Goal: Transaction & Acquisition: Purchase product/service

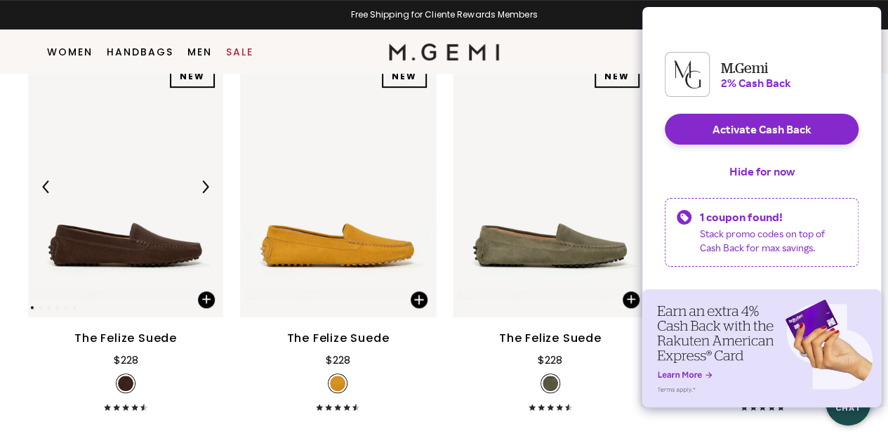
scroll to position [322, 0]
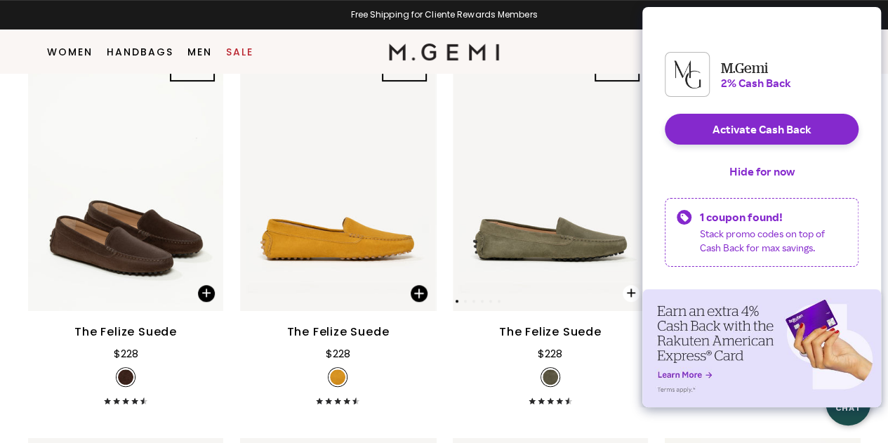
drag, startPoint x: 758, startPoint y: 179, endPoint x: 621, endPoint y: 192, distance: 138.2
click at [758, 179] on button "Hide for now" at bounding box center [762, 171] width 88 height 31
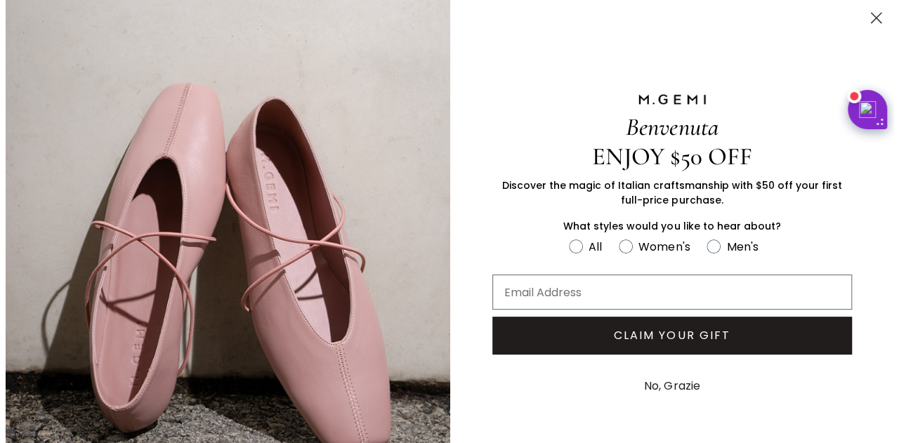
scroll to position [325, 0]
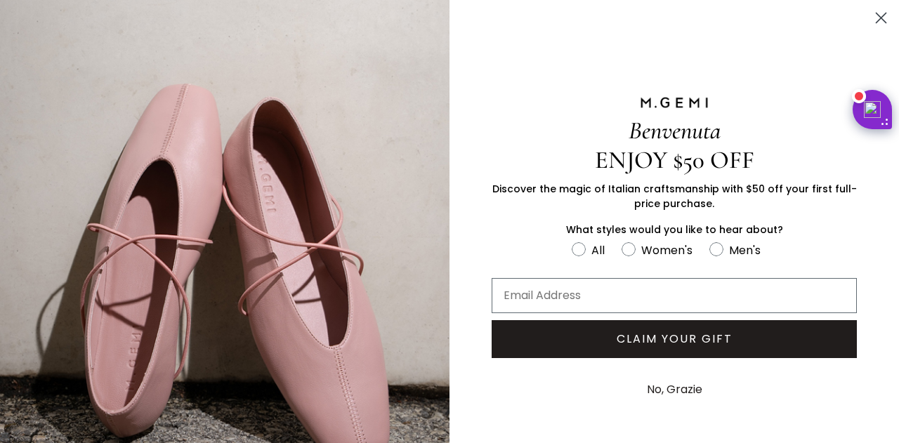
click at [876, 17] on icon "Close dialog" at bounding box center [881, 18] width 10 height 10
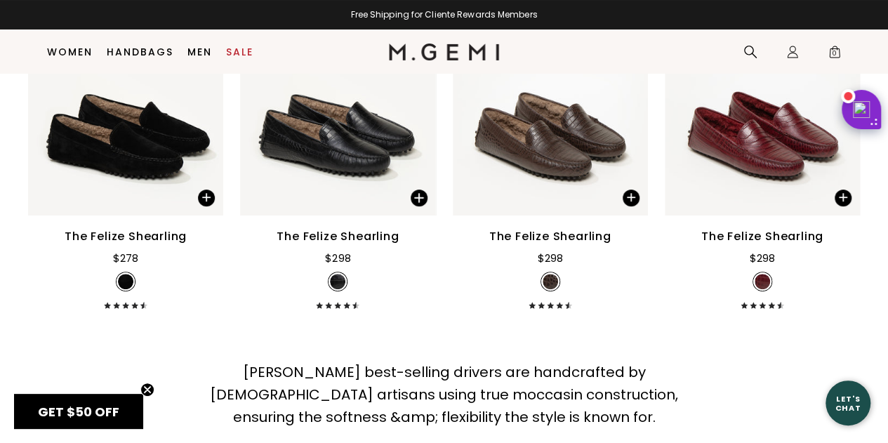
scroll to position [2639, 0]
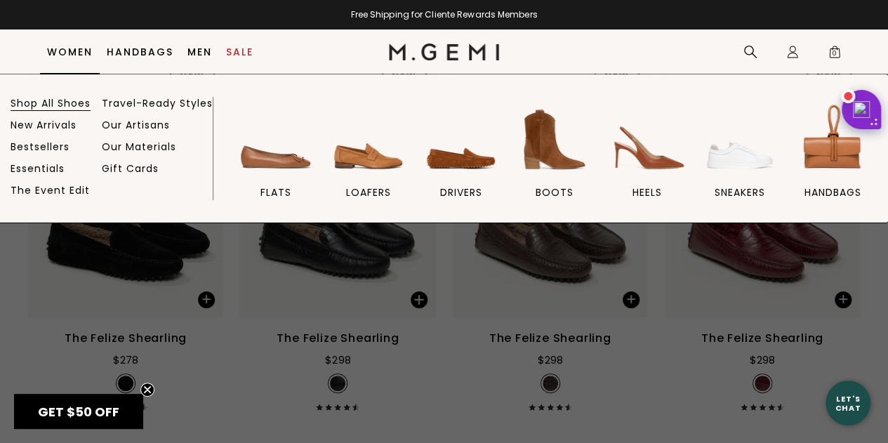
click at [84, 102] on link "Shop All Shoes" at bounding box center [51, 103] width 80 height 13
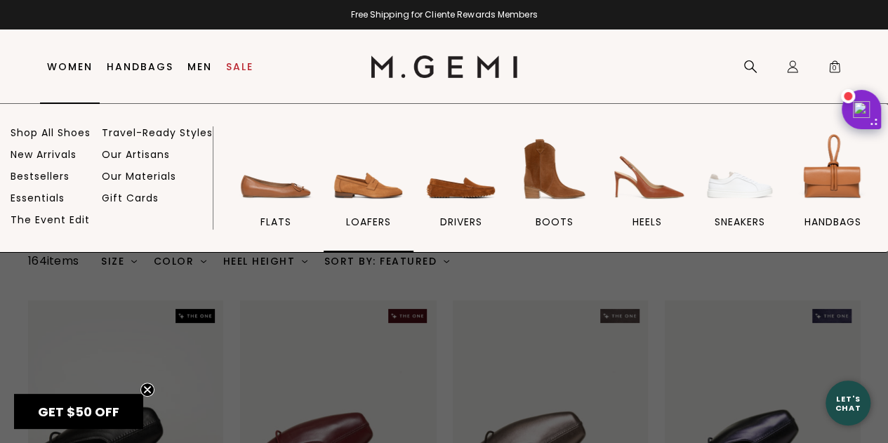
click at [384, 185] on img at bounding box center [368, 169] width 79 height 79
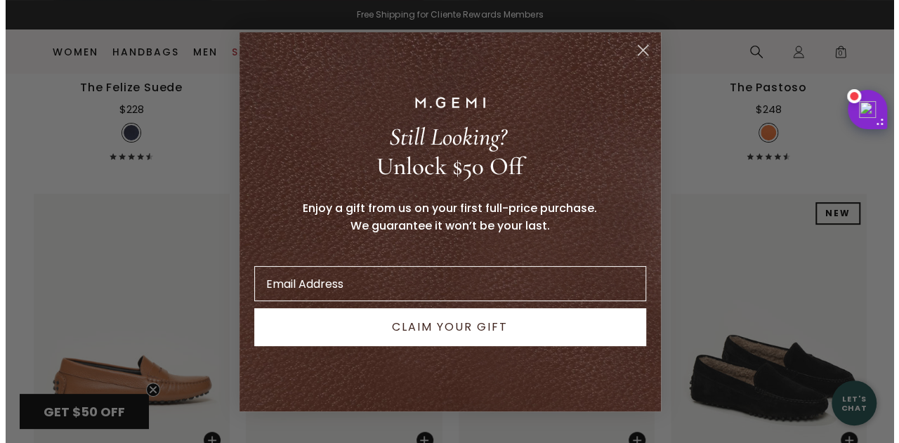
scroll to position [2872, 0]
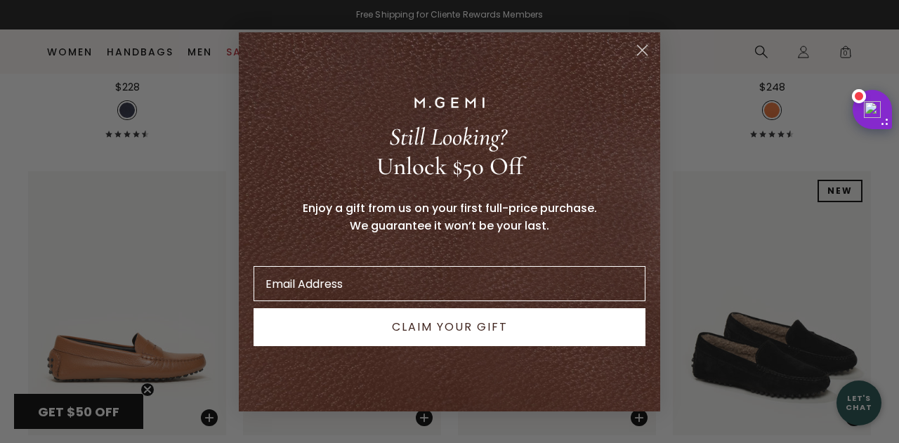
click at [649, 53] on circle "Close dialog" at bounding box center [642, 49] width 23 height 23
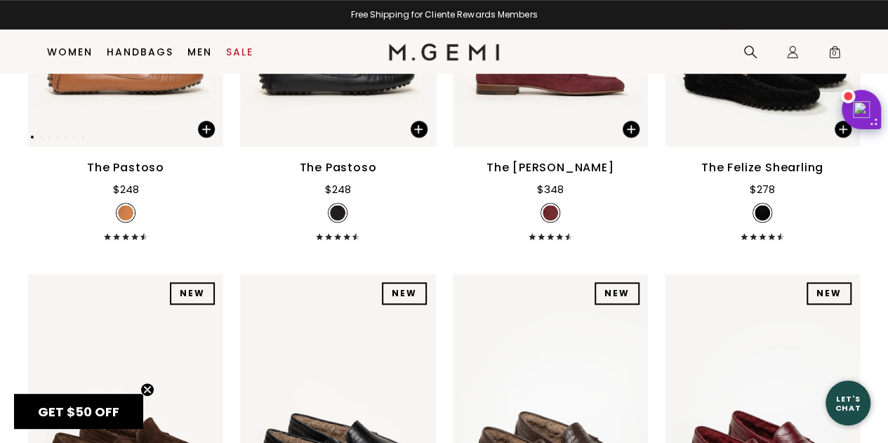
scroll to position [3411, 0]
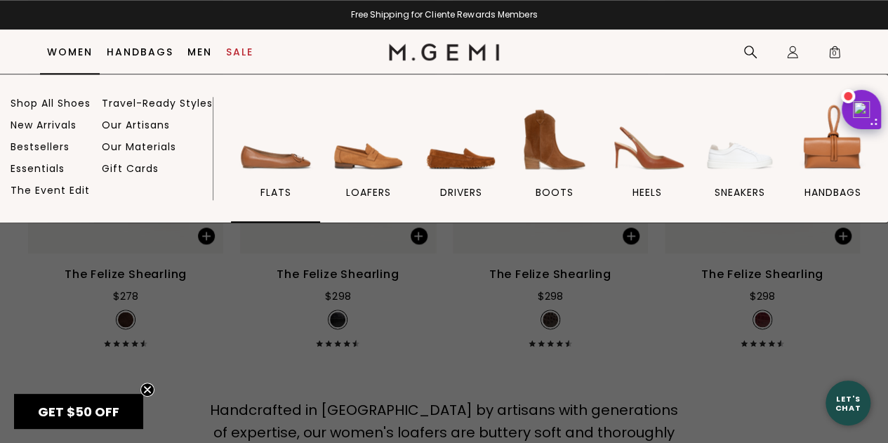
click at [284, 158] on img at bounding box center [276, 139] width 79 height 79
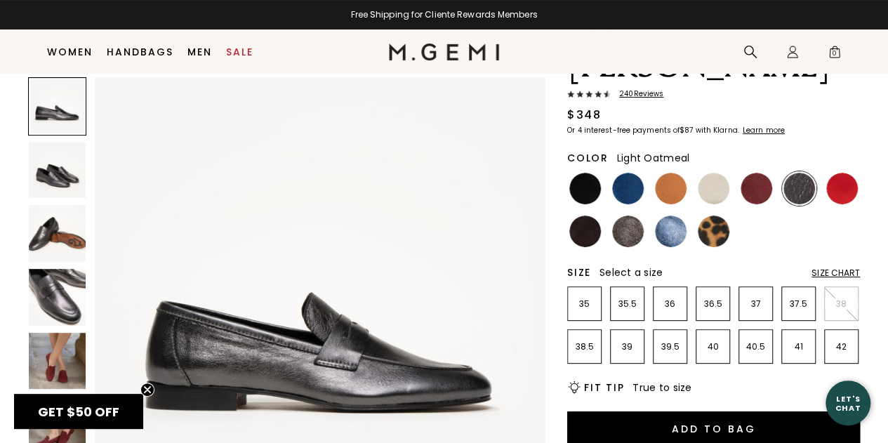
scroll to position [111, 0]
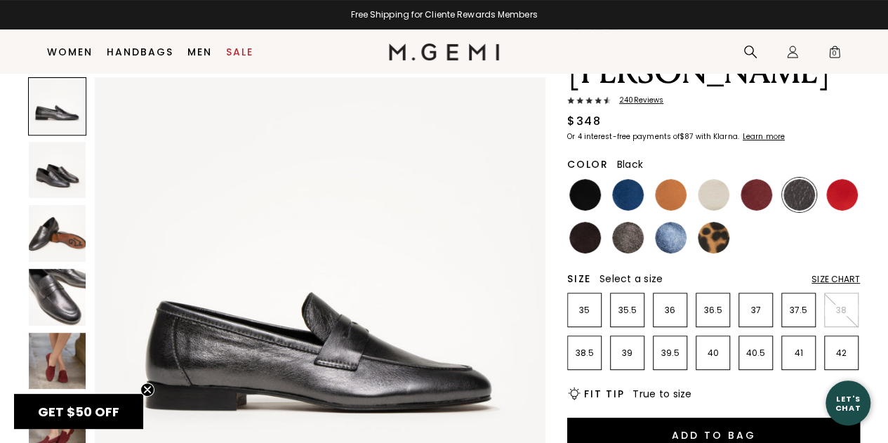
click at [586, 179] on img at bounding box center [585, 195] width 32 height 32
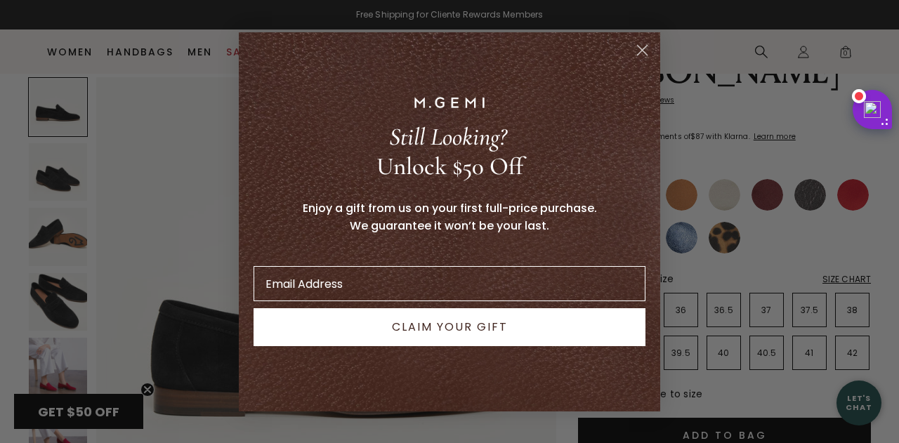
click at [643, 47] on circle "Close dialog" at bounding box center [642, 49] width 23 height 23
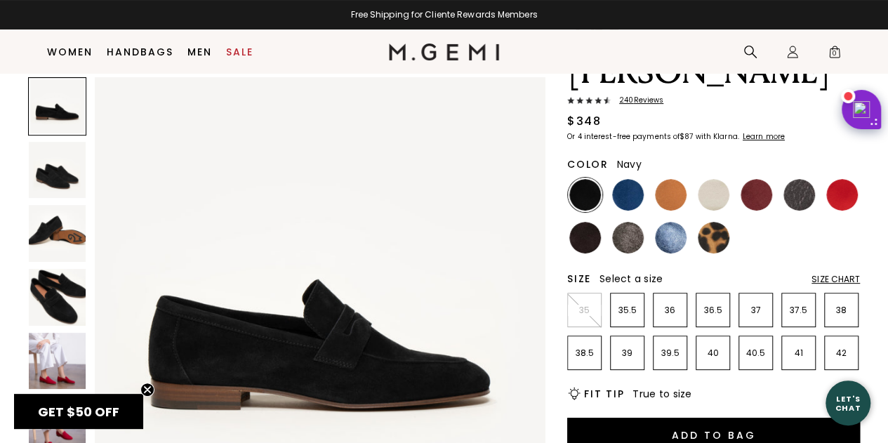
click at [631, 179] on img at bounding box center [628, 195] width 32 height 32
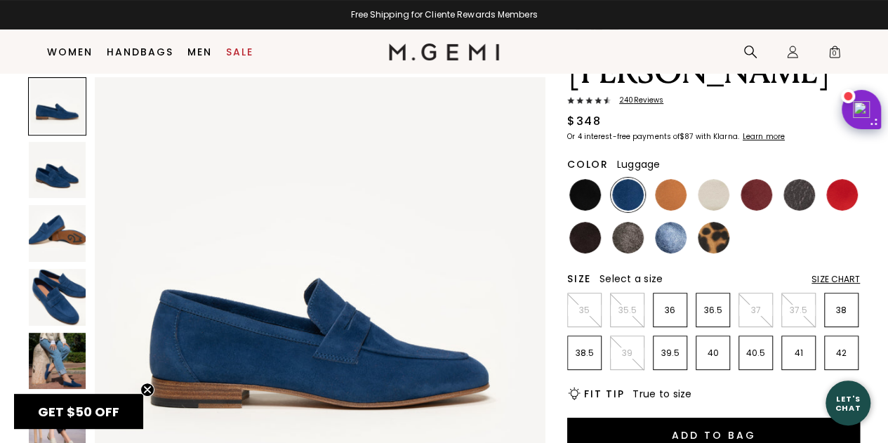
click at [670, 179] on img at bounding box center [671, 195] width 32 height 32
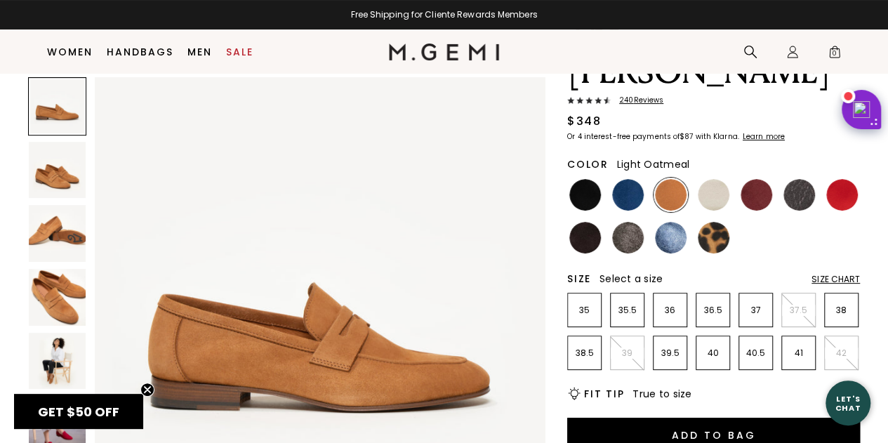
click at [713, 179] on img at bounding box center [714, 195] width 32 height 32
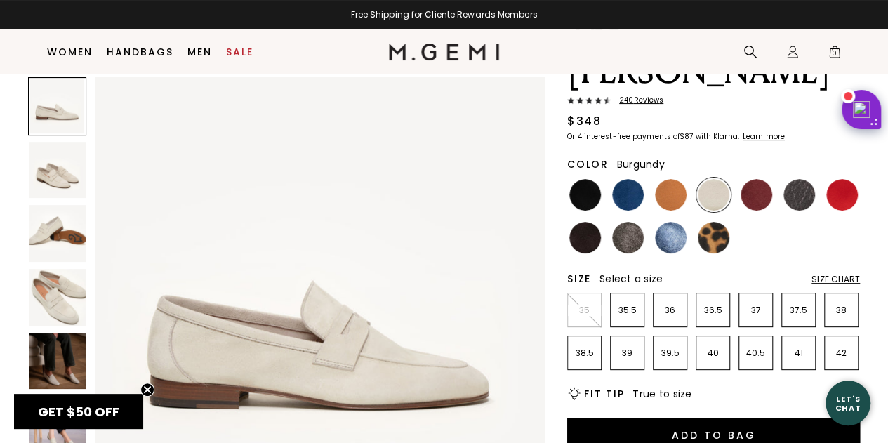
click at [752, 179] on img at bounding box center [757, 195] width 32 height 32
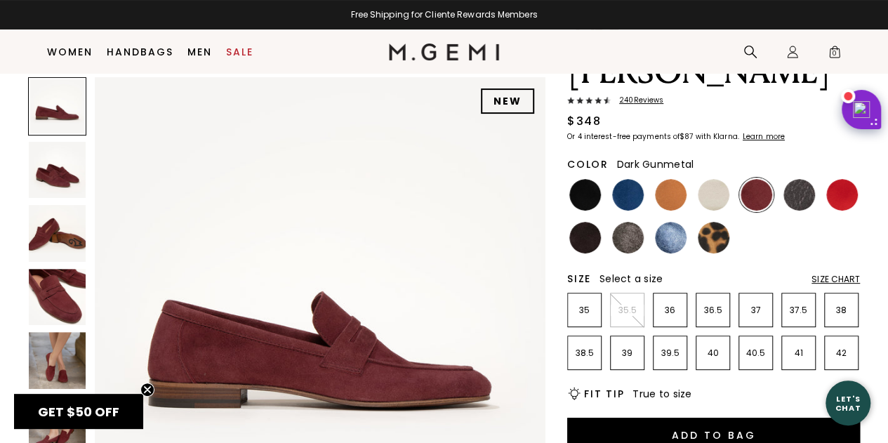
click at [792, 179] on img at bounding box center [800, 195] width 32 height 32
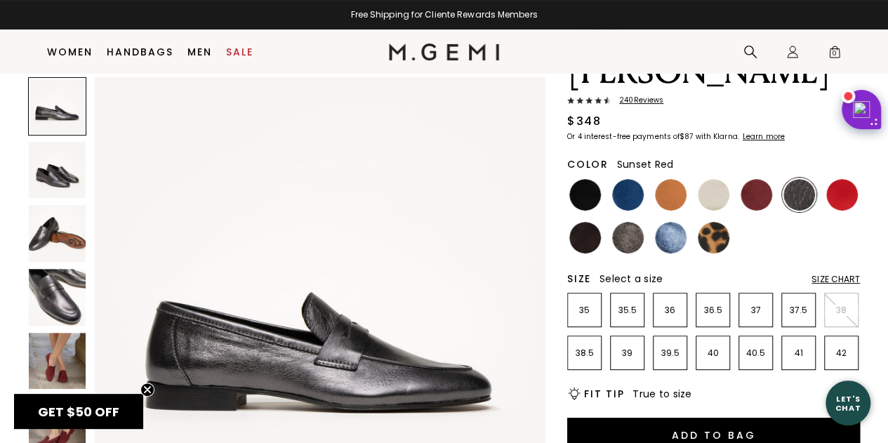
click at [844, 179] on img at bounding box center [842, 195] width 32 height 32
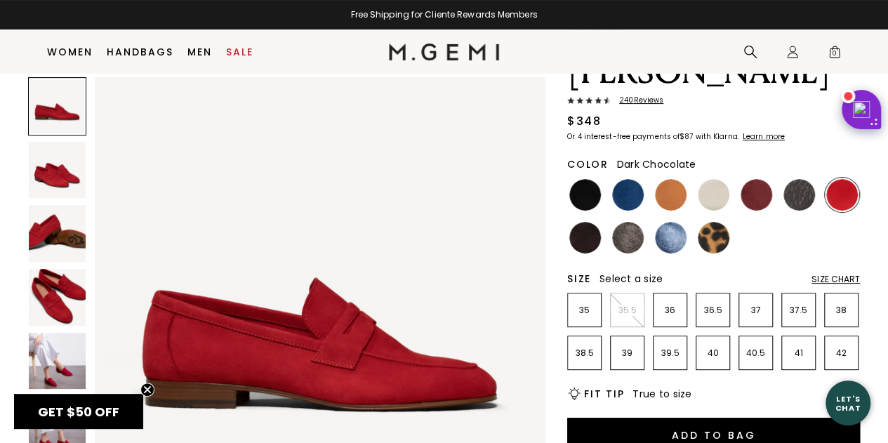
click at [584, 222] on img at bounding box center [585, 238] width 32 height 32
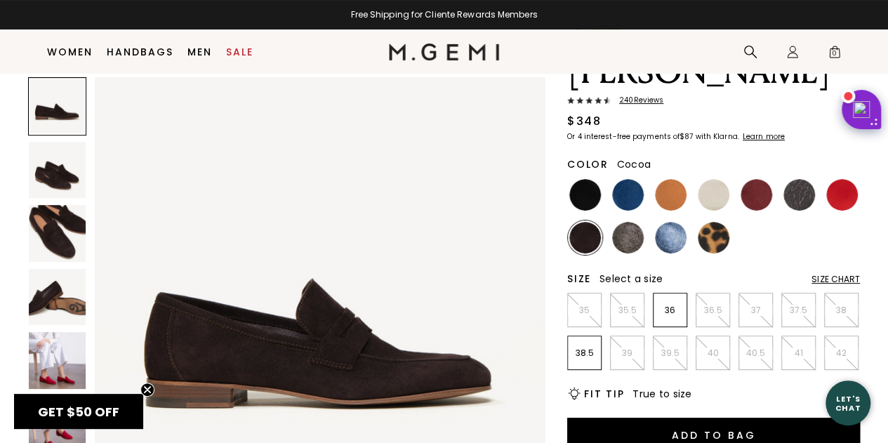
click at [619, 222] on img at bounding box center [628, 238] width 32 height 32
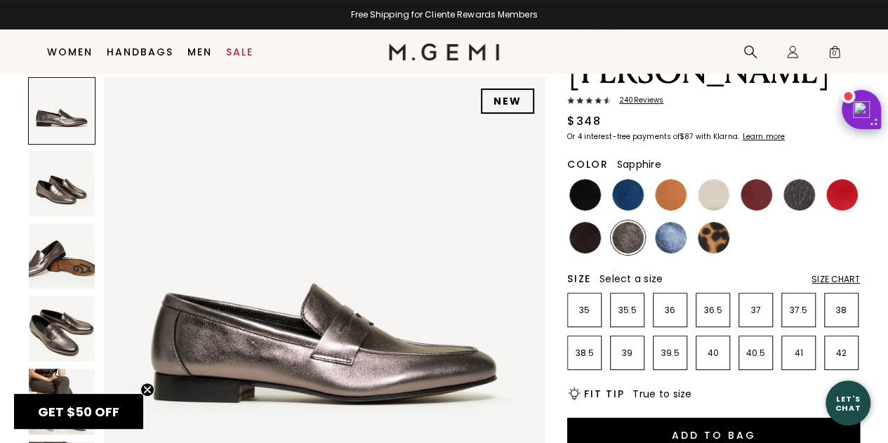
click at [664, 222] on img at bounding box center [671, 238] width 32 height 32
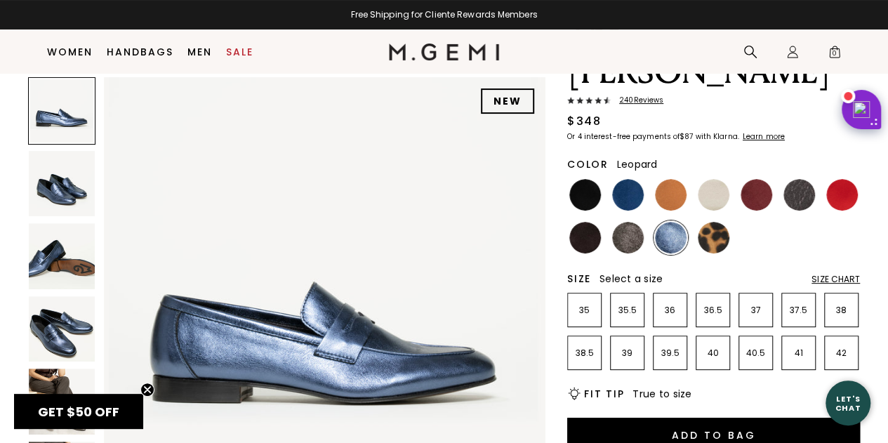
click at [706, 222] on img at bounding box center [714, 238] width 32 height 32
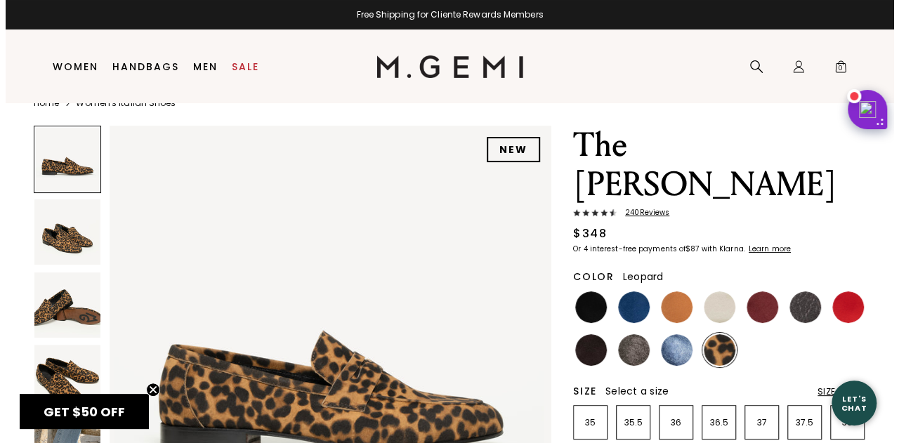
scroll to position [29, 0]
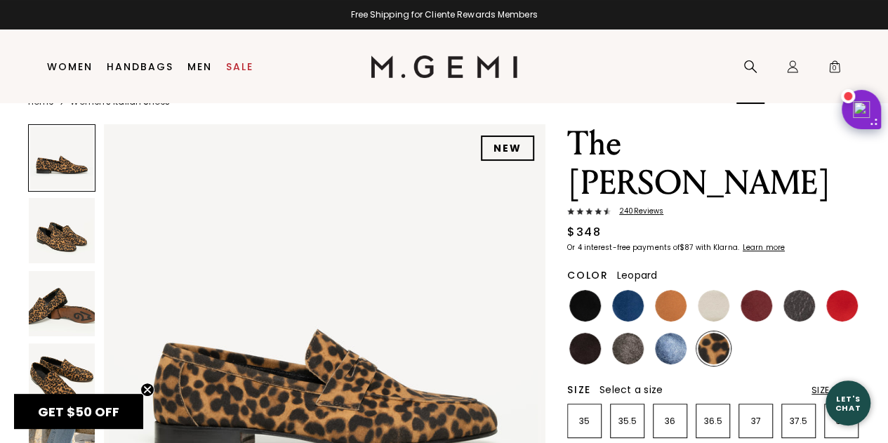
click at [747, 64] on icon at bounding box center [751, 67] width 14 height 14
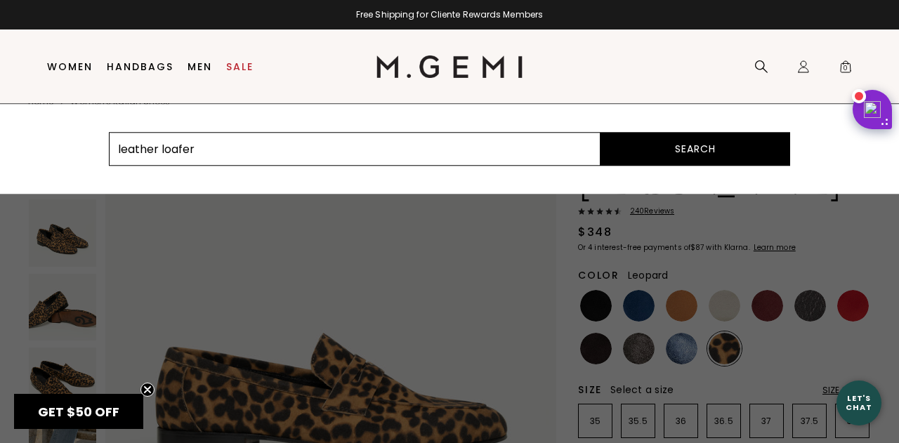
type input "leather loafer"
click at [600, 132] on button "Search" at bounding box center [695, 149] width 190 height 34
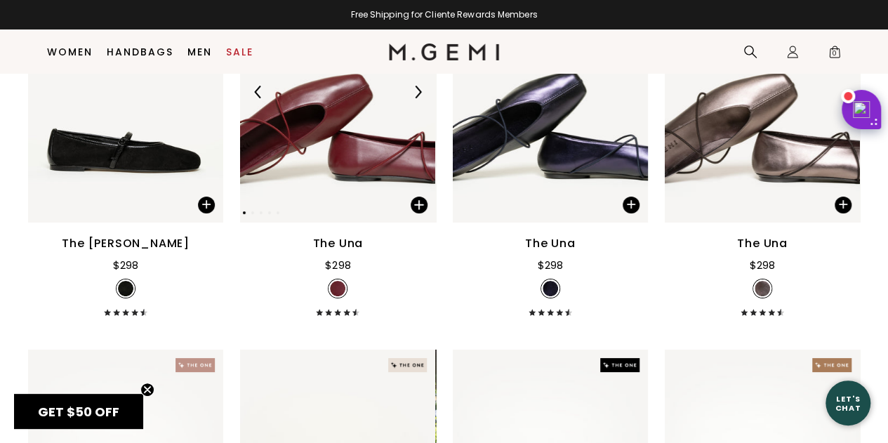
scroll to position [2639, 0]
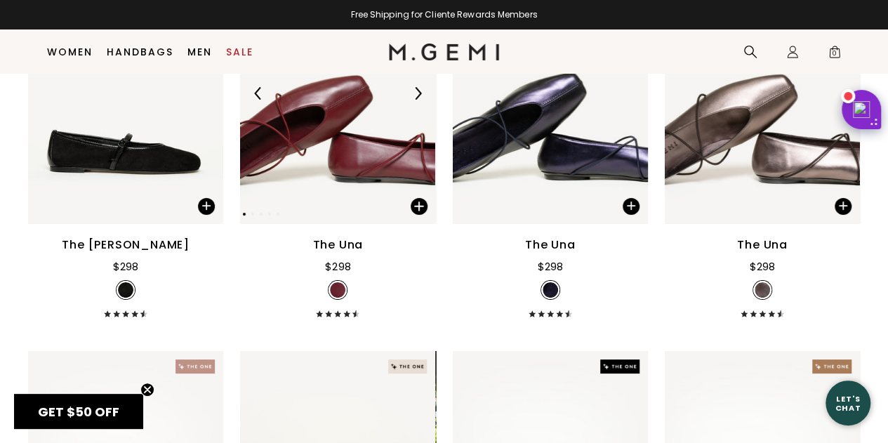
click at [333, 146] on img at bounding box center [337, 93] width 195 height 260
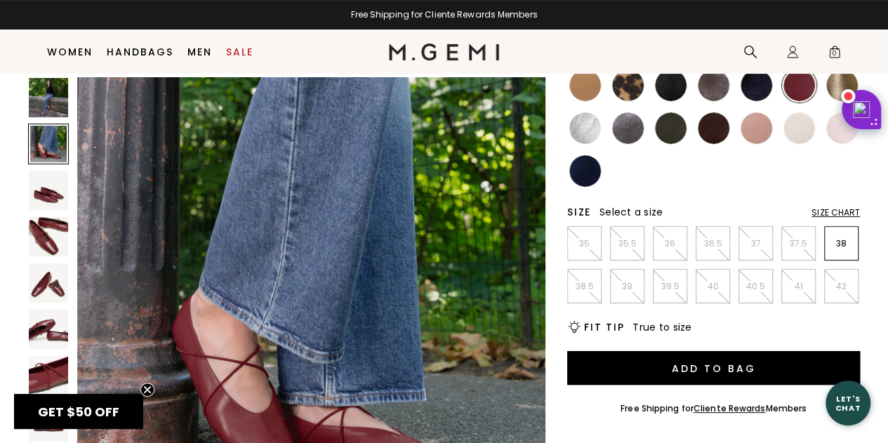
scroll to position [632, 0]
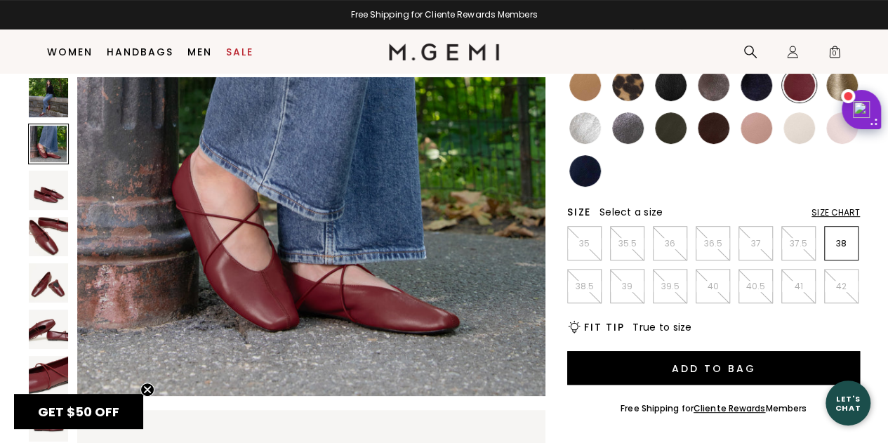
click at [59, 277] on img at bounding box center [48, 282] width 39 height 39
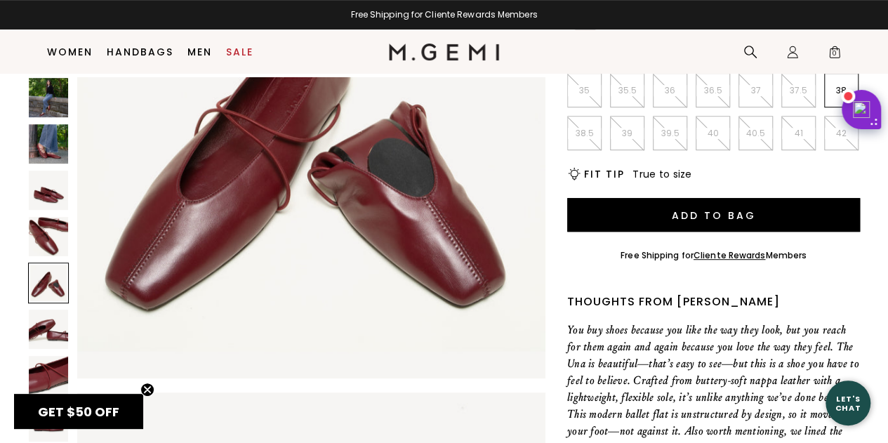
scroll to position [392, 0]
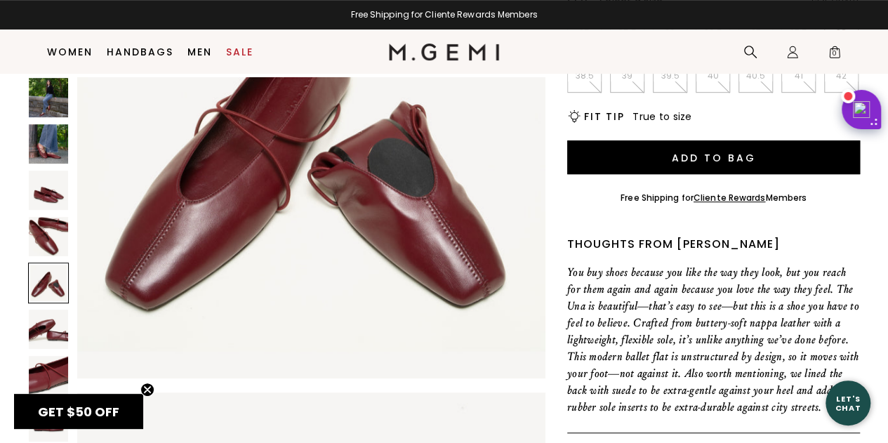
click at [49, 317] on img at bounding box center [48, 329] width 39 height 39
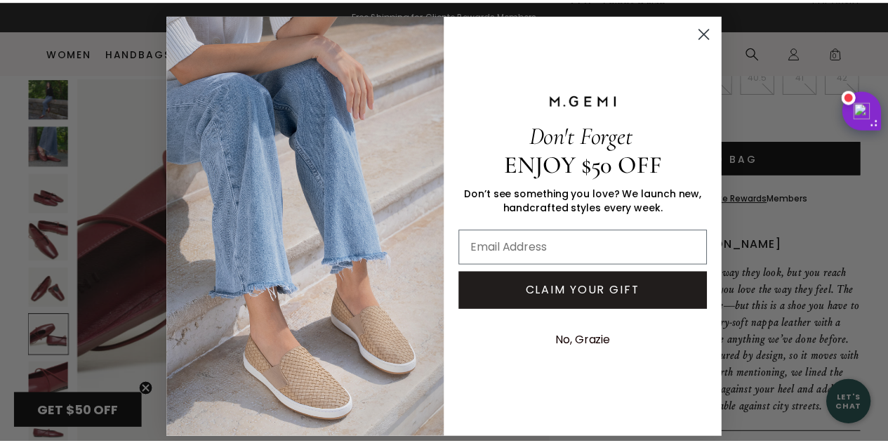
scroll to position [2547, 0]
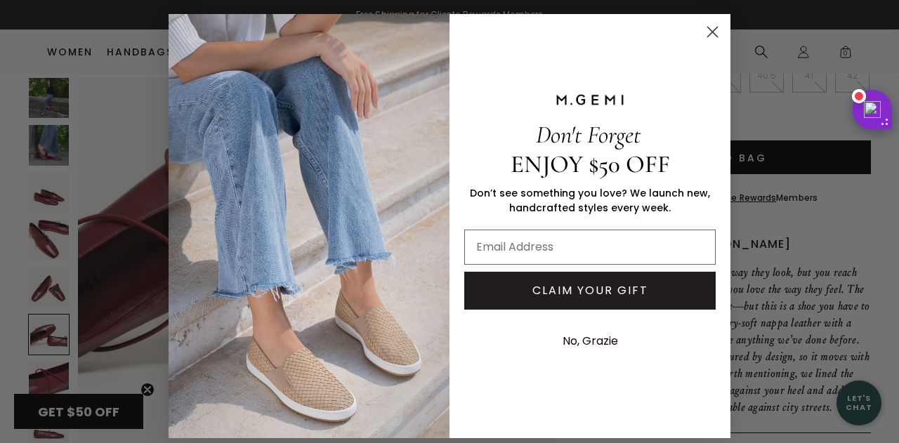
click at [708, 30] on icon "Close dialog" at bounding box center [713, 32] width 10 height 10
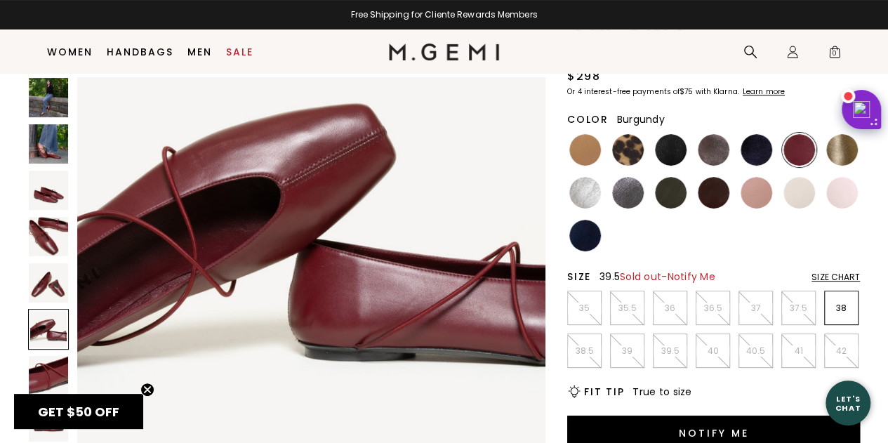
scroll to position [111, 0]
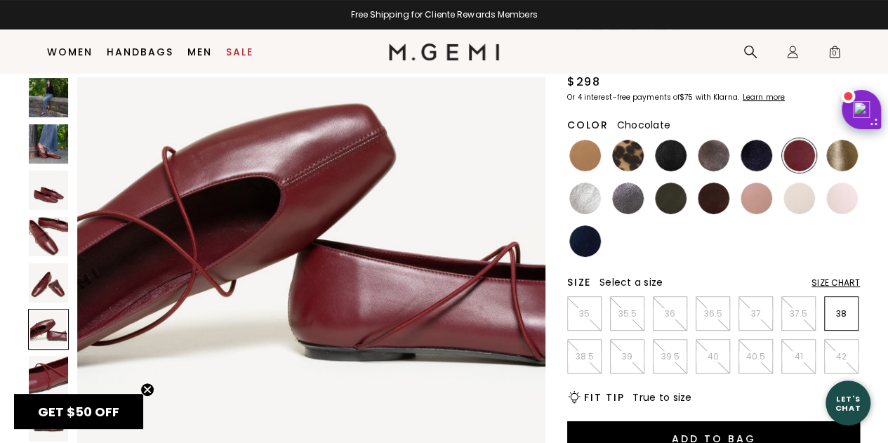
click at [715, 200] on img at bounding box center [714, 199] width 32 height 32
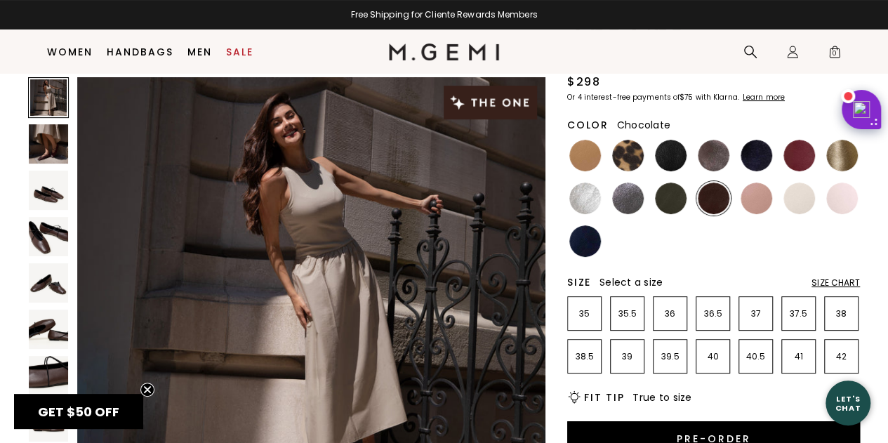
click at [55, 185] on img at bounding box center [48, 190] width 39 height 39
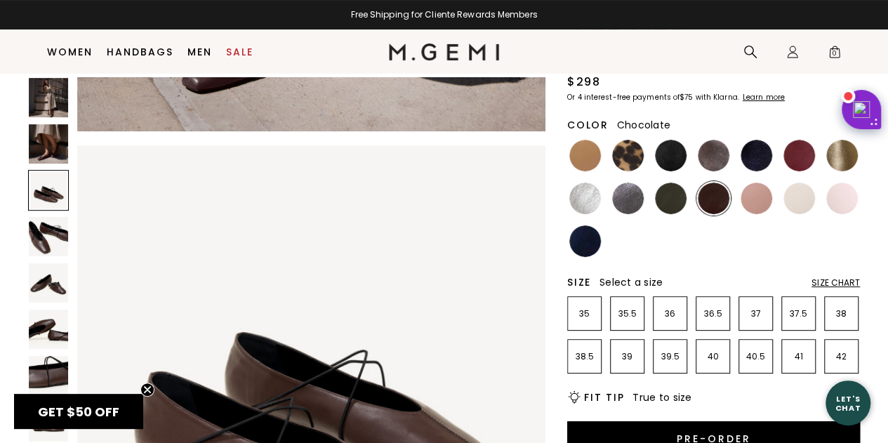
scroll to position [943, 0]
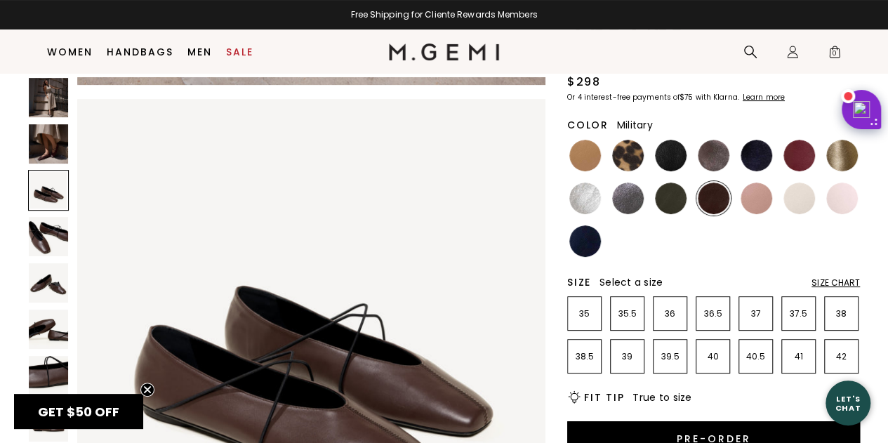
click at [664, 199] on img at bounding box center [671, 199] width 32 height 32
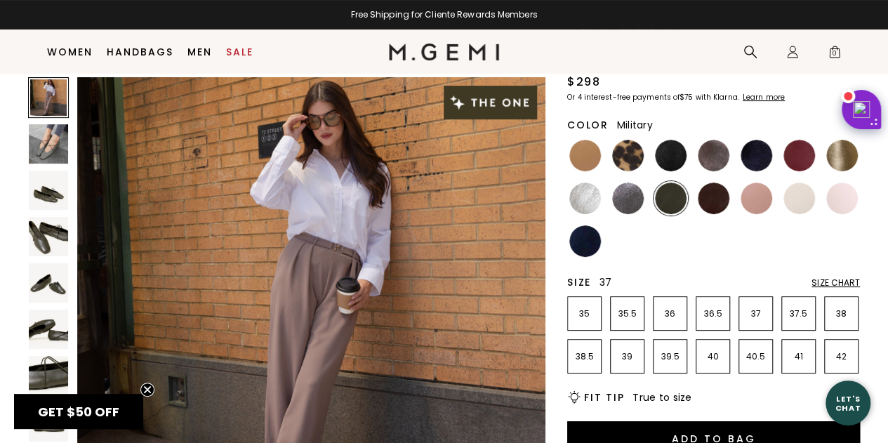
scroll to position [322, 0]
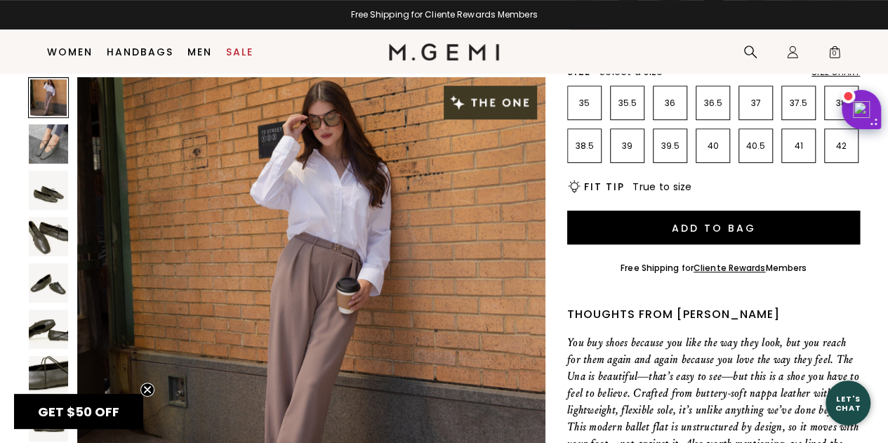
click at [55, 176] on img at bounding box center [48, 190] width 39 height 39
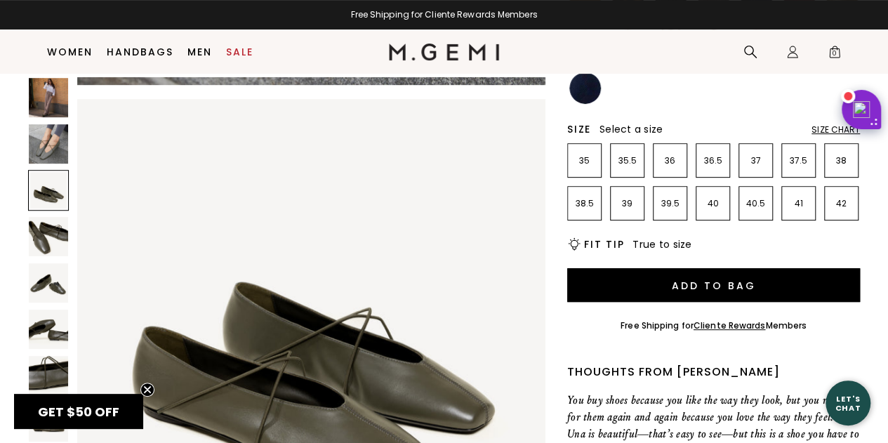
scroll to position [111, 0]
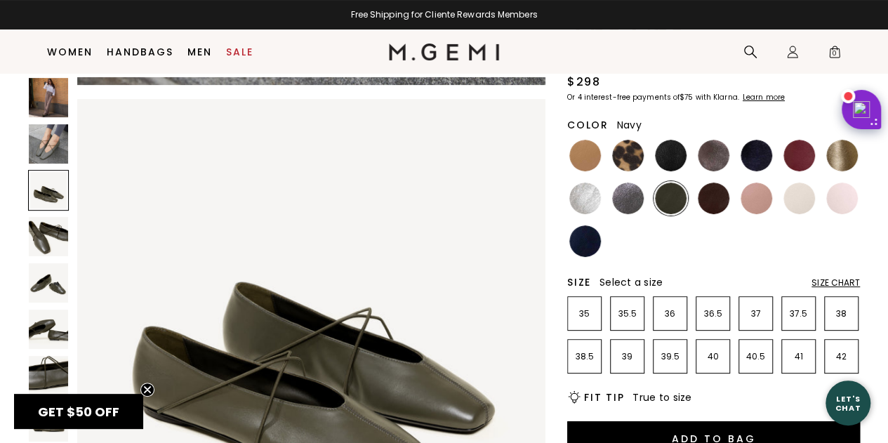
click at [588, 248] on img at bounding box center [585, 241] width 32 height 32
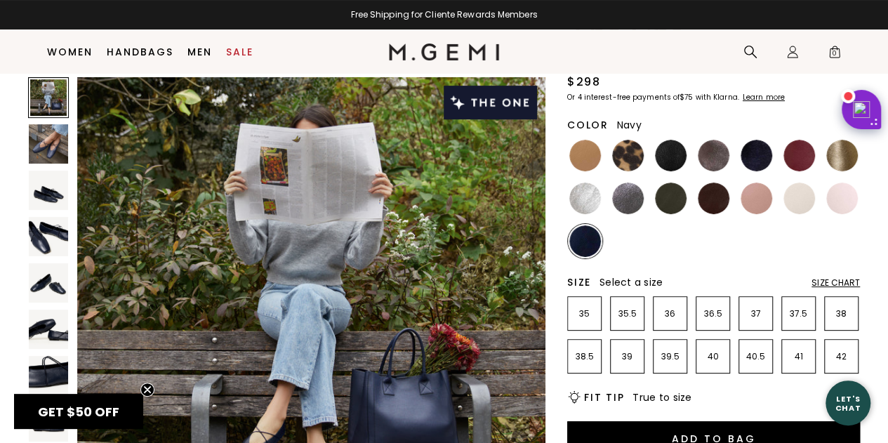
click at [58, 192] on img at bounding box center [48, 190] width 39 height 39
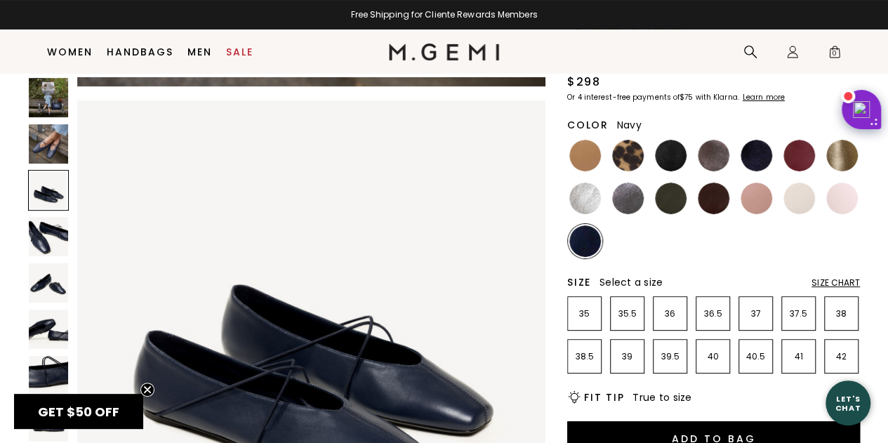
scroll to position [943, 0]
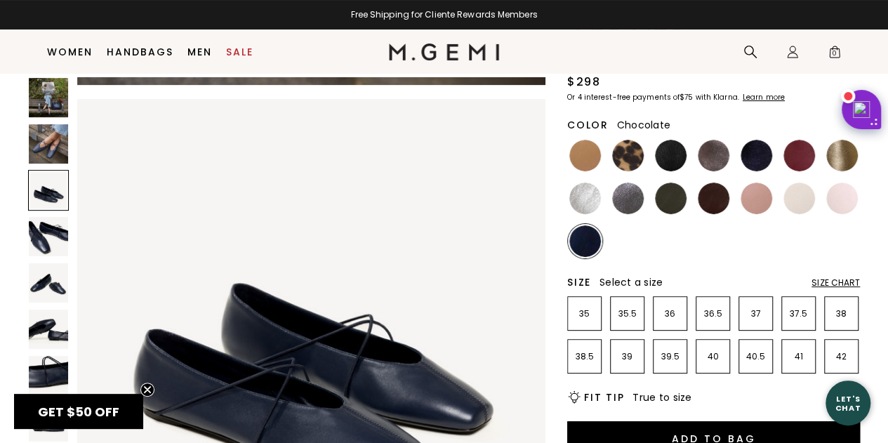
click at [708, 195] on img at bounding box center [714, 199] width 32 height 32
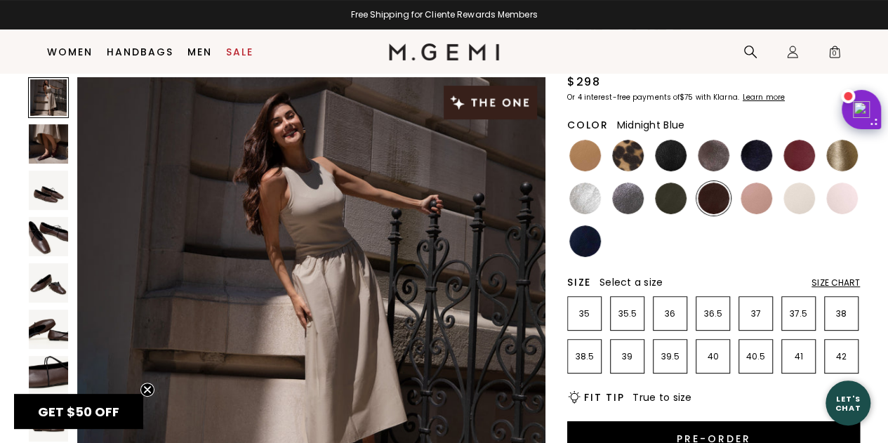
click at [750, 157] on img at bounding box center [757, 156] width 32 height 32
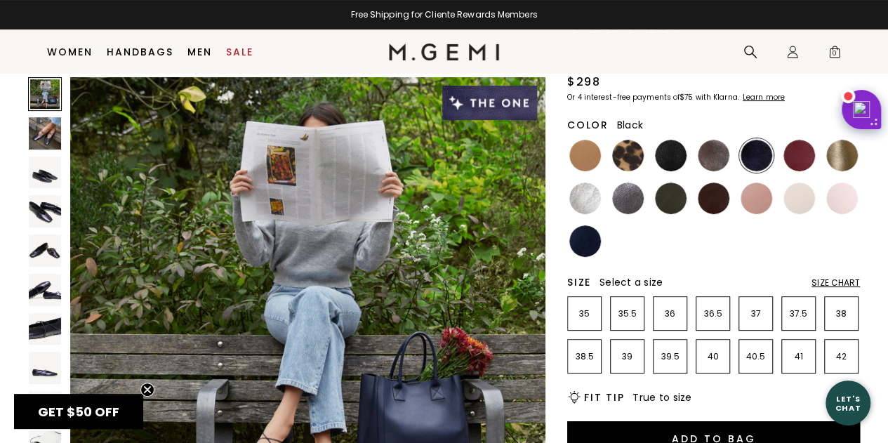
click at [674, 153] on img at bounding box center [671, 156] width 32 height 32
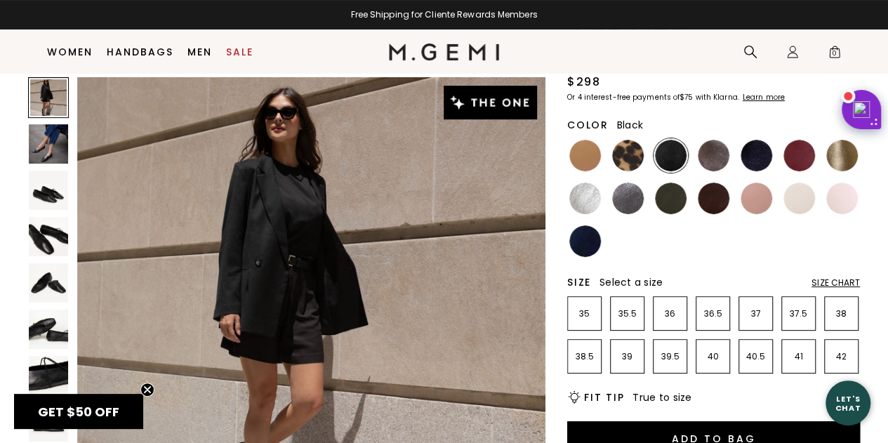
click at [55, 196] on img at bounding box center [48, 190] width 39 height 39
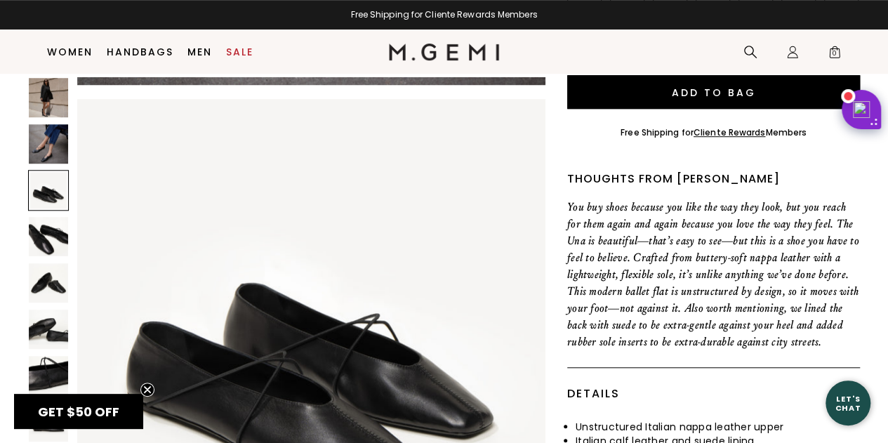
scroll to position [462, 0]
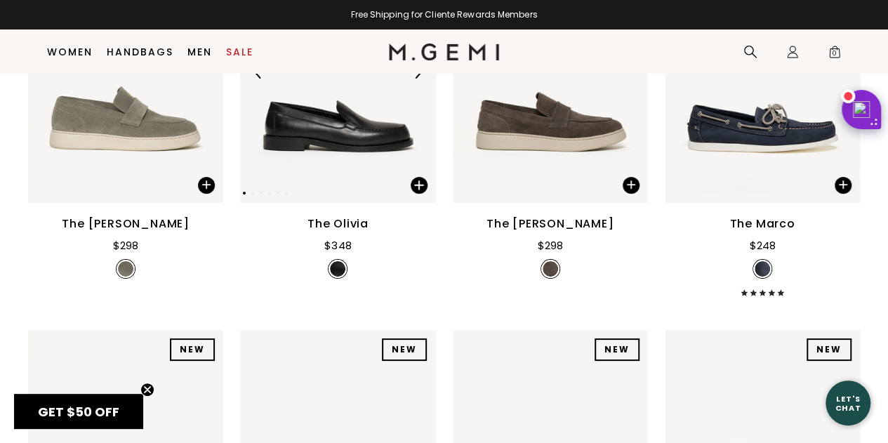
scroll to position [2990, 0]
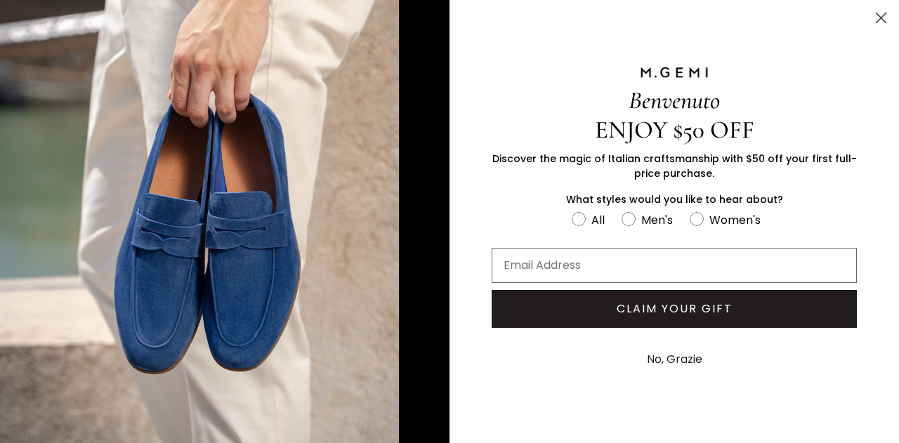
click at [888, 18] on circle "Close dialog" at bounding box center [880, 17] width 23 height 23
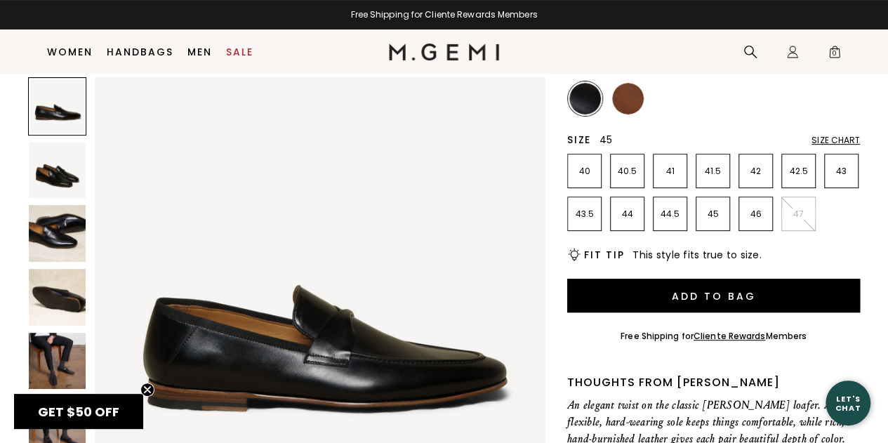
scroll to position [180, 0]
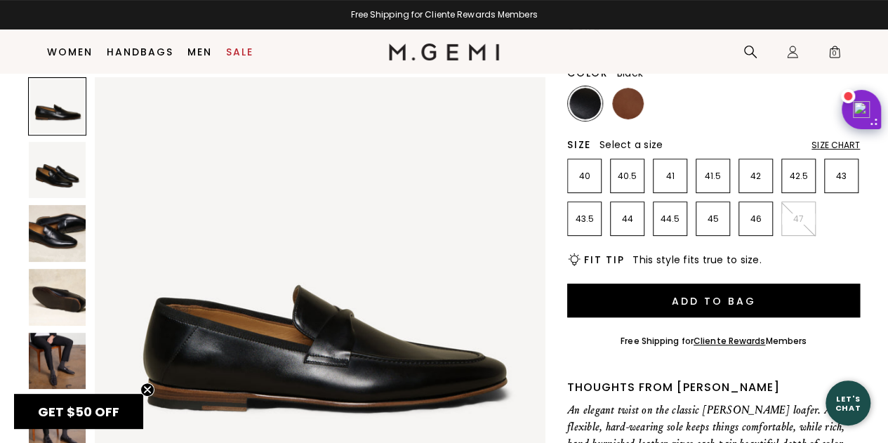
click at [60, 179] on img at bounding box center [57, 170] width 57 height 57
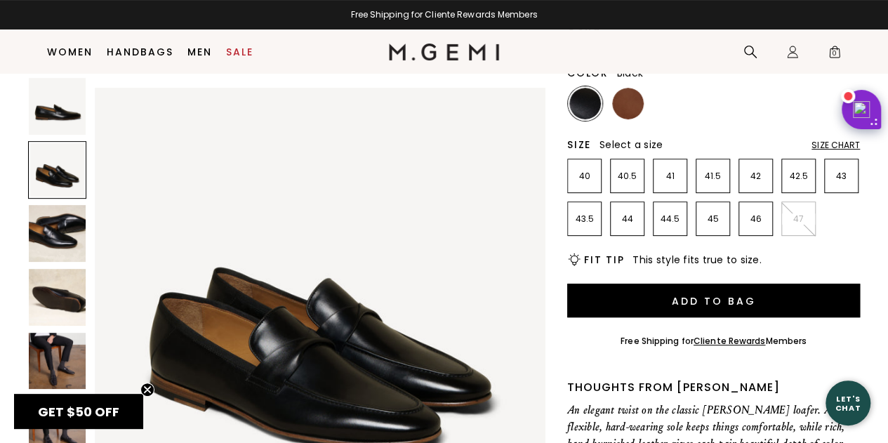
click at [59, 218] on img at bounding box center [57, 233] width 57 height 57
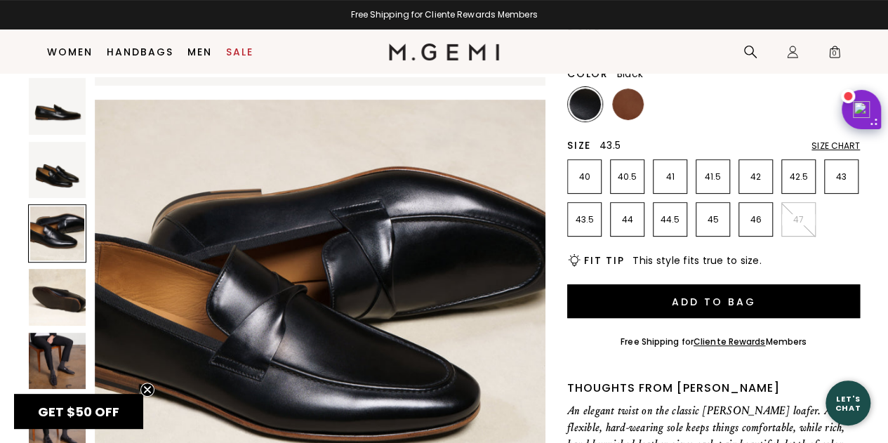
scroll to position [110, 0]
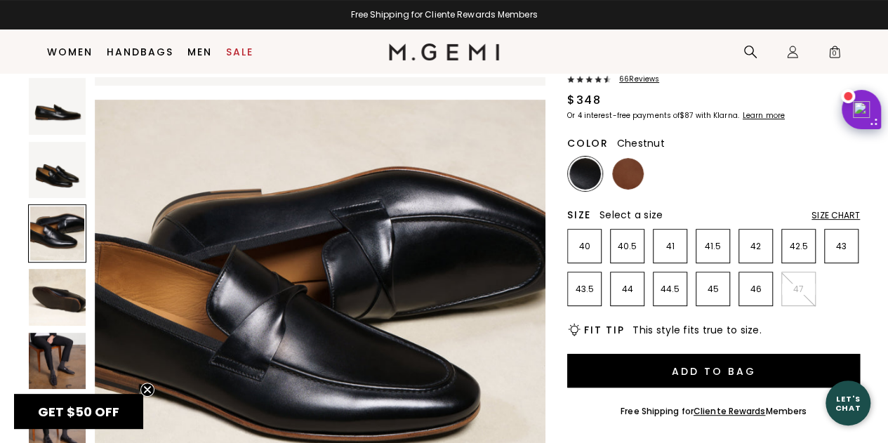
click at [628, 183] on img at bounding box center [628, 174] width 32 height 32
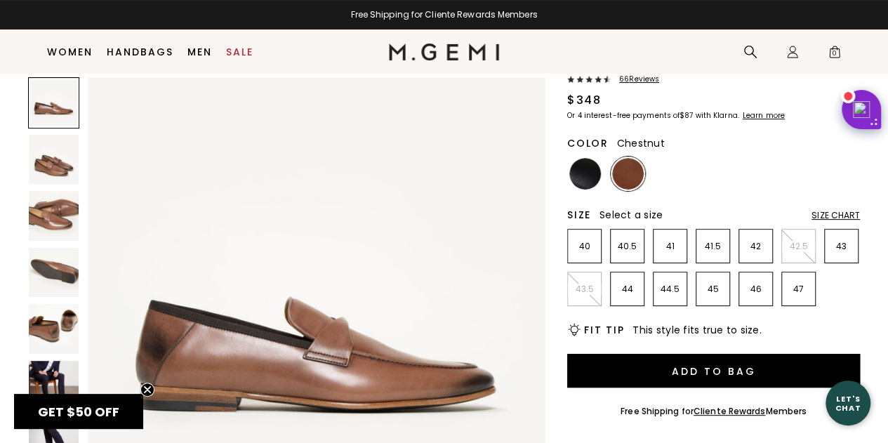
click at [46, 160] on img at bounding box center [54, 160] width 50 height 50
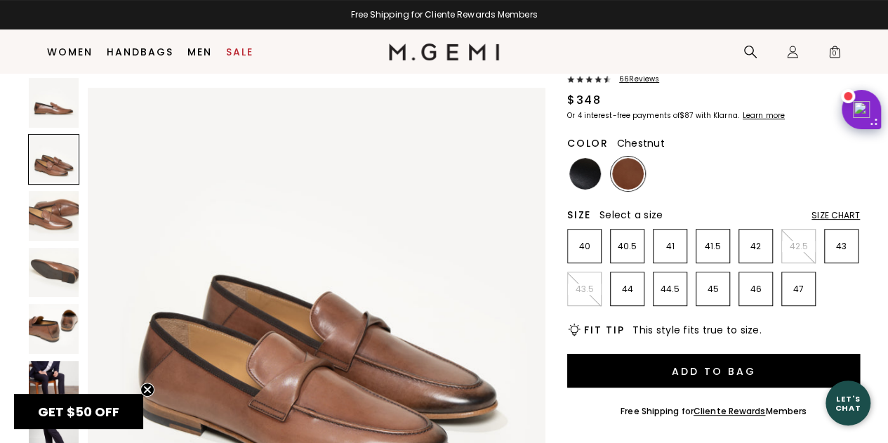
click at [52, 204] on img at bounding box center [54, 216] width 50 height 50
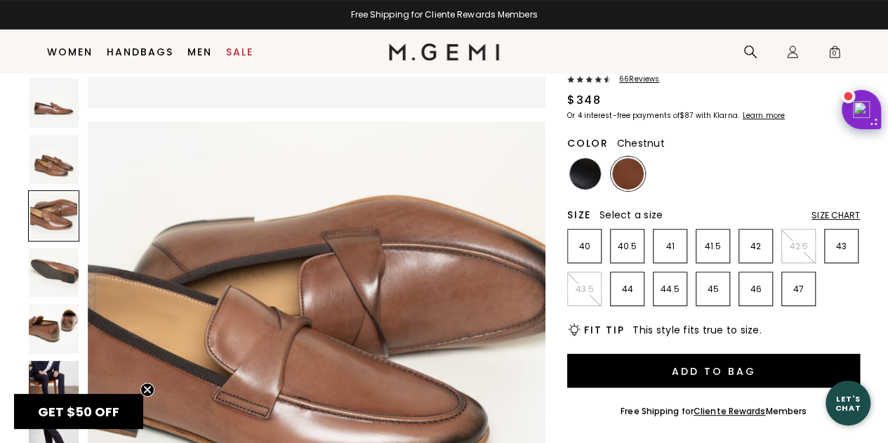
scroll to position [923, 0]
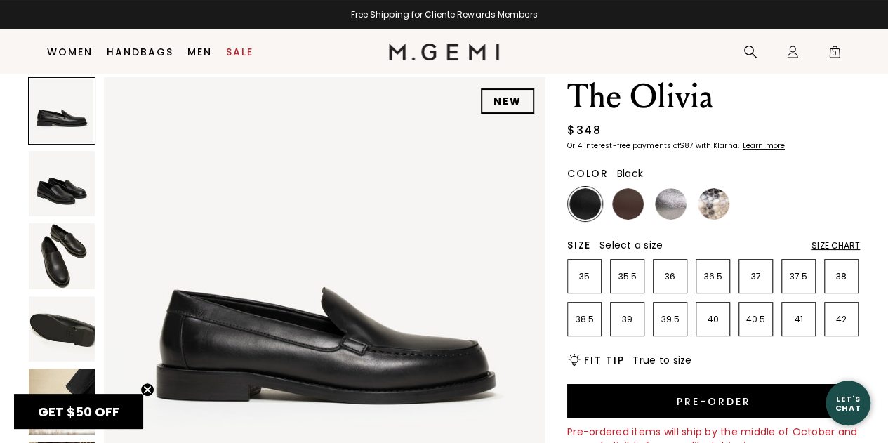
scroll to position [41, 0]
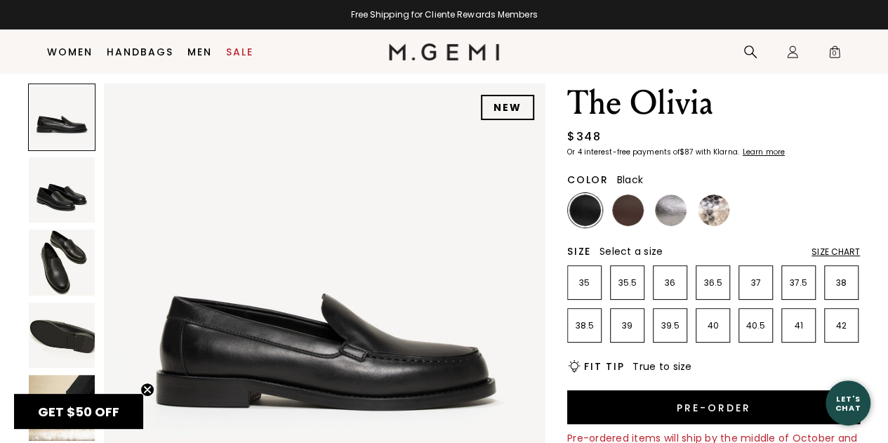
click at [44, 190] on img at bounding box center [62, 190] width 66 height 66
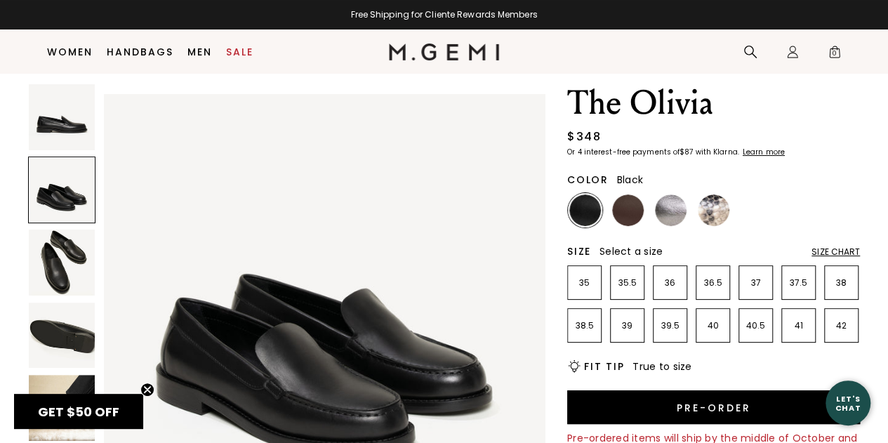
click at [65, 246] on img at bounding box center [62, 263] width 66 height 66
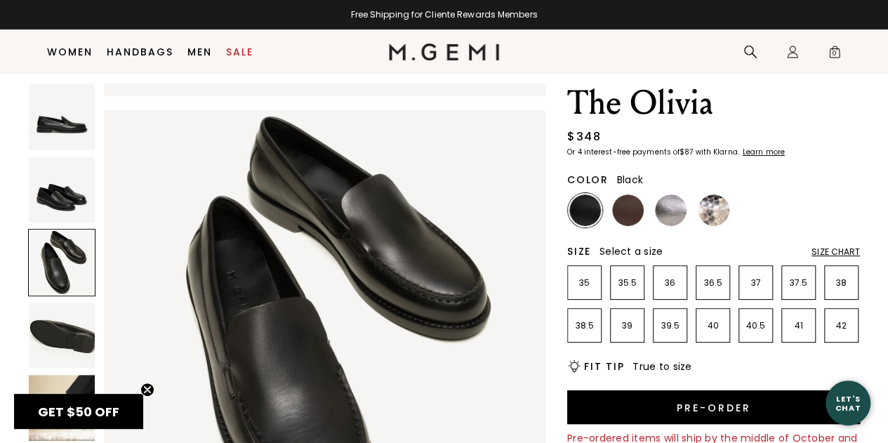
scroll to position [890, 0]
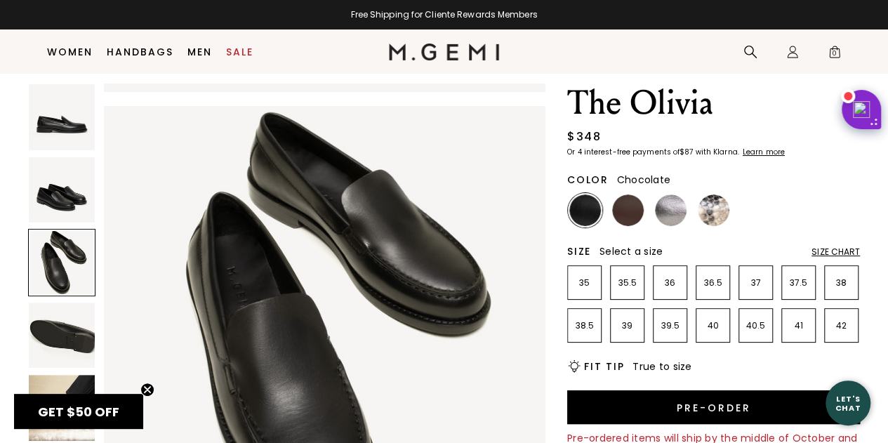
click at [637, 214] on img at bounding box center [628, 210] width 32 height 32
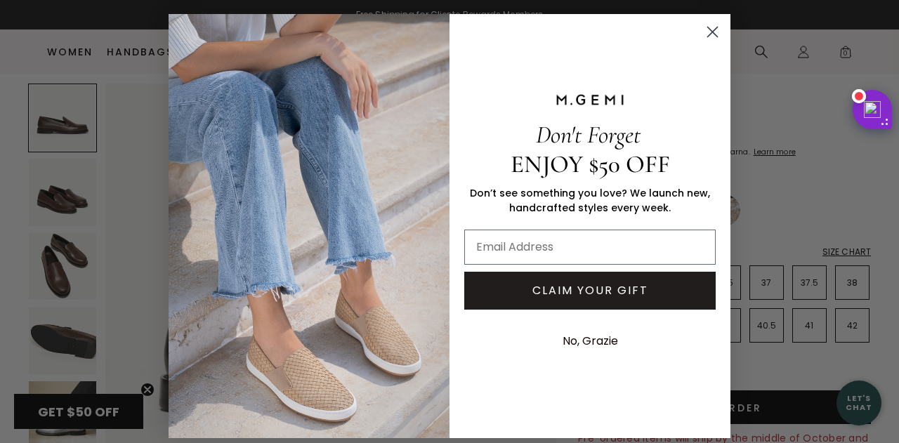
click at [705, 27] on circle "Close dialog" at bounding box center [712, 31] width 23 height 23
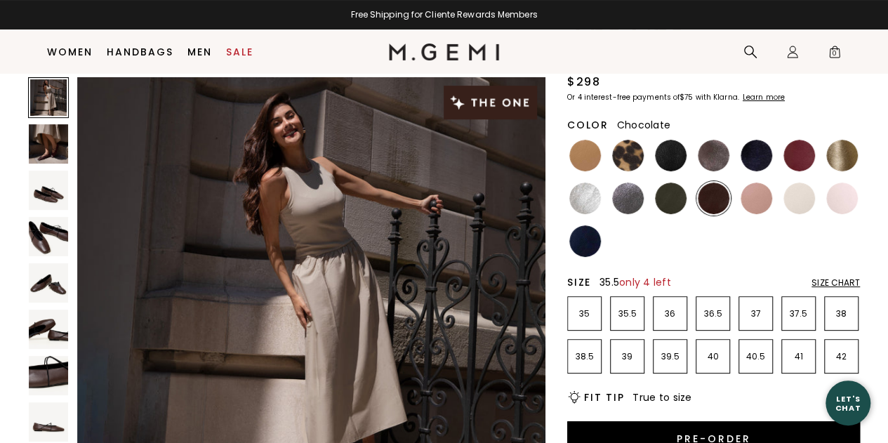
scroll to position [111, 0]
click at [56, 200] on img at bounding box center [48, 190] width 39 height 39
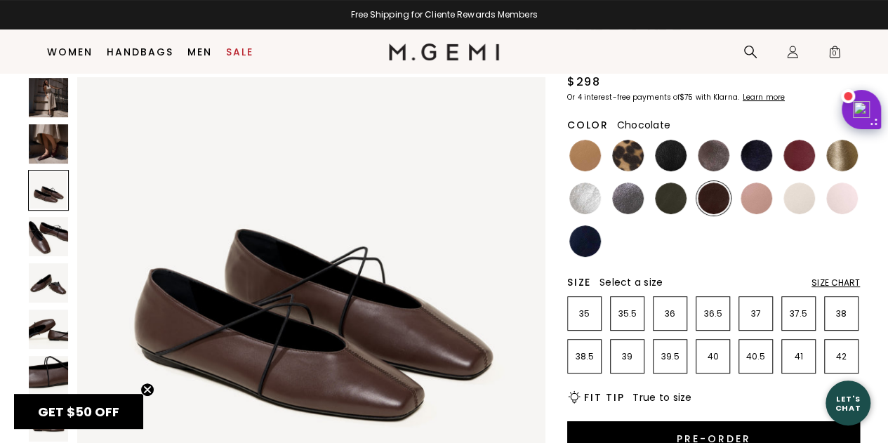
scroll to position [1013, 0]
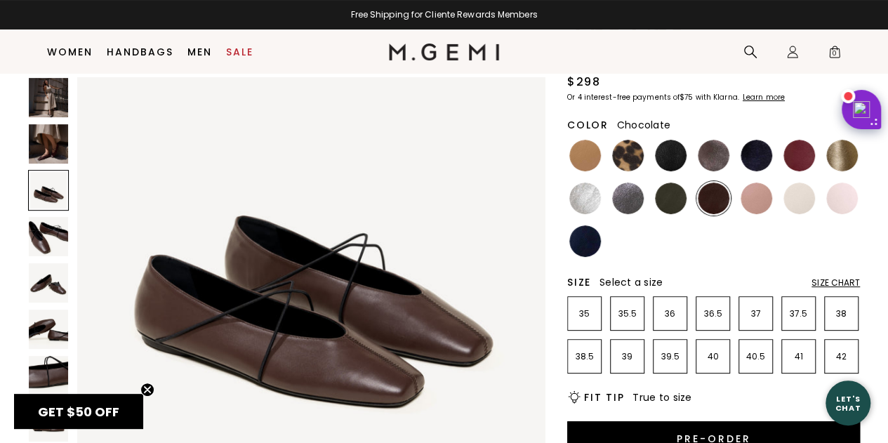
click at [827, 283] on div "Size Chart" at bounding box center [836, 282] width 48 height 11
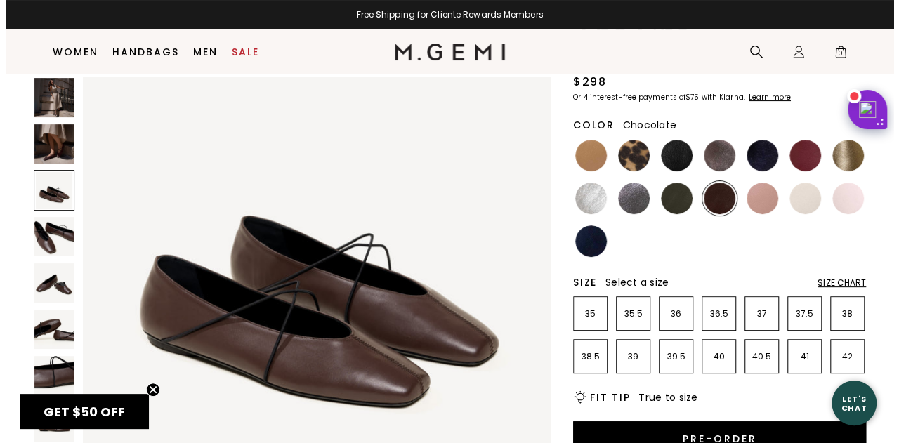
scroll to position [1033, 0]
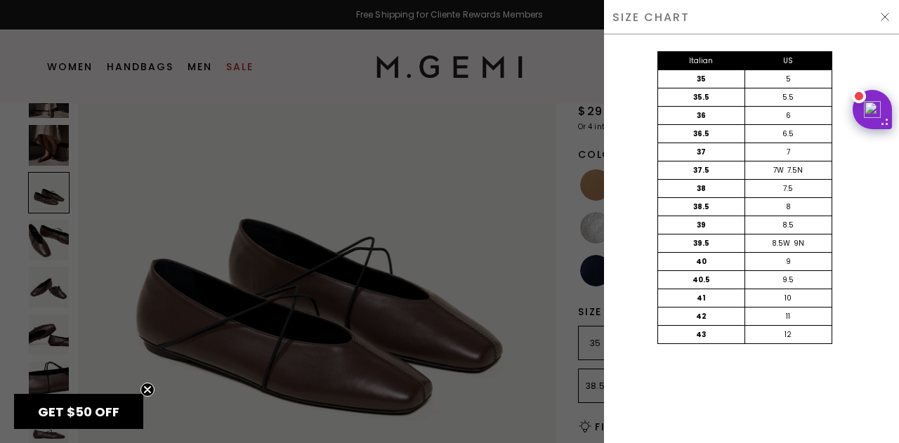
click at [883, 16] on img at bounding box center [884, 16] width 11 height 11
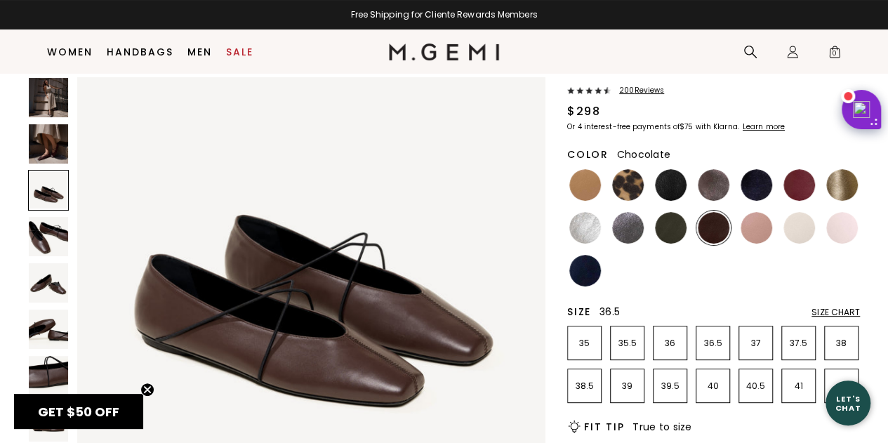
scroll to position [1013, 0]
click at [722, 350] on li "36.5" at bounding box center [713, 343] width 34 height 34
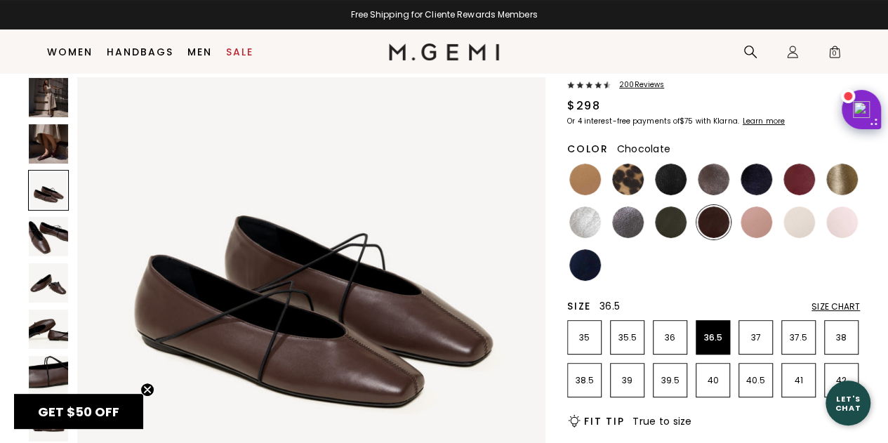
scroll to position [81, 0]
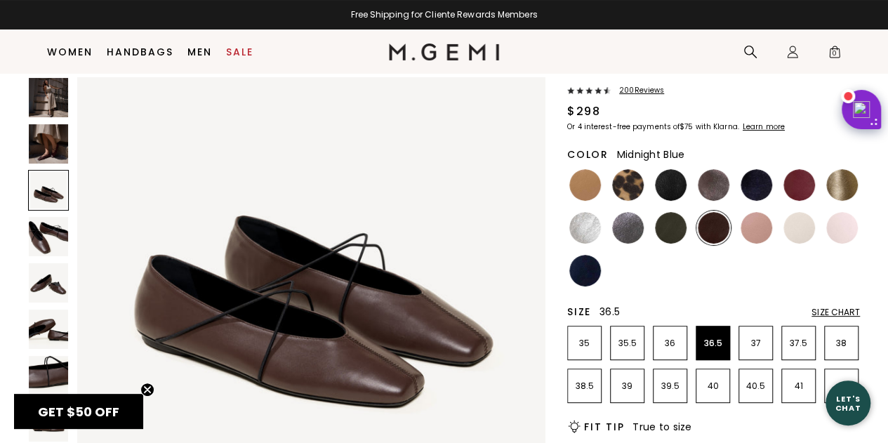
click at [752, 178] on img at bounding box center [757, 185] width 32 height 32
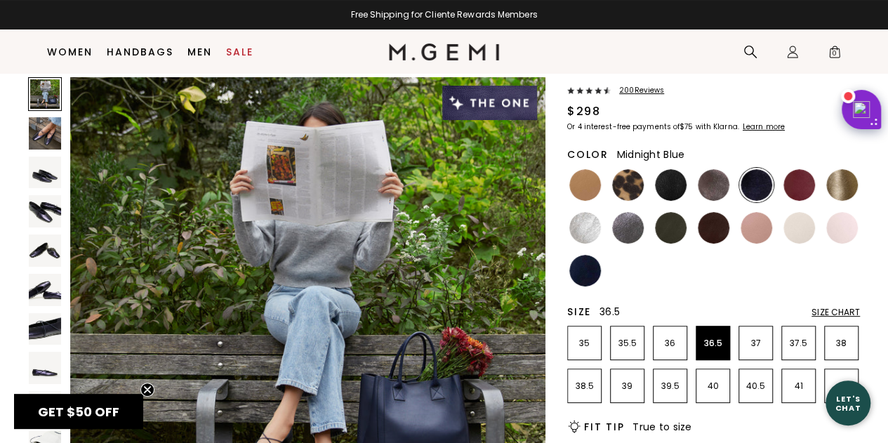
click at [38, 135] on img at bounding box center [45, 133] width 32 height 32
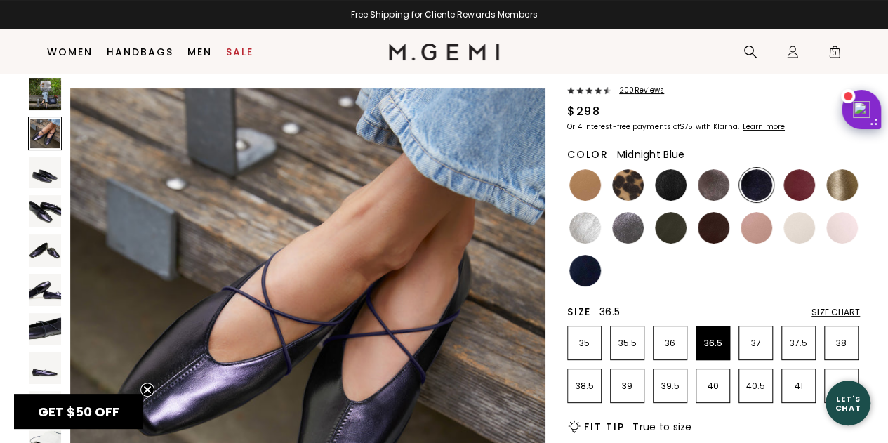
scroll to position [479, 0]
click at [50, 173] on img at bounding box center [45, 173] width 32 height 32
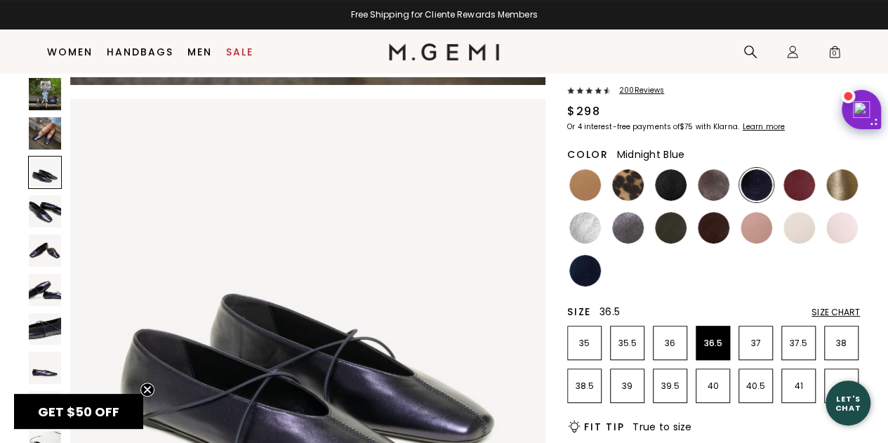
click at [47, 220] on img at bounding box center [45, 211] width 32 height 32
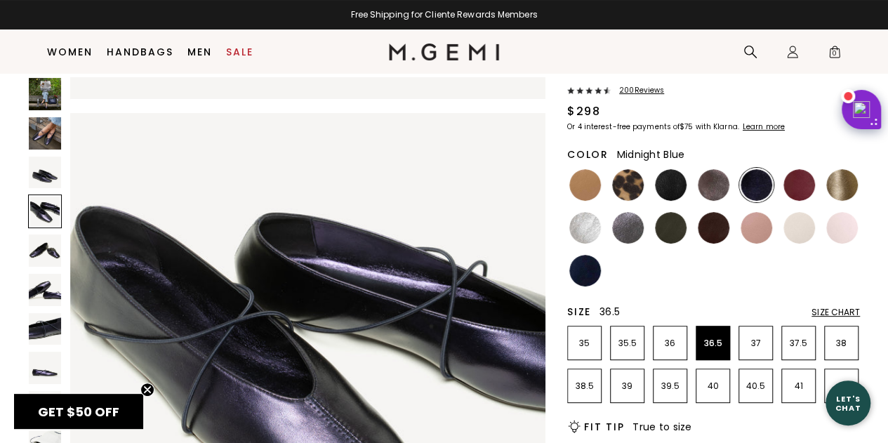
scroll to position [1436, 0]
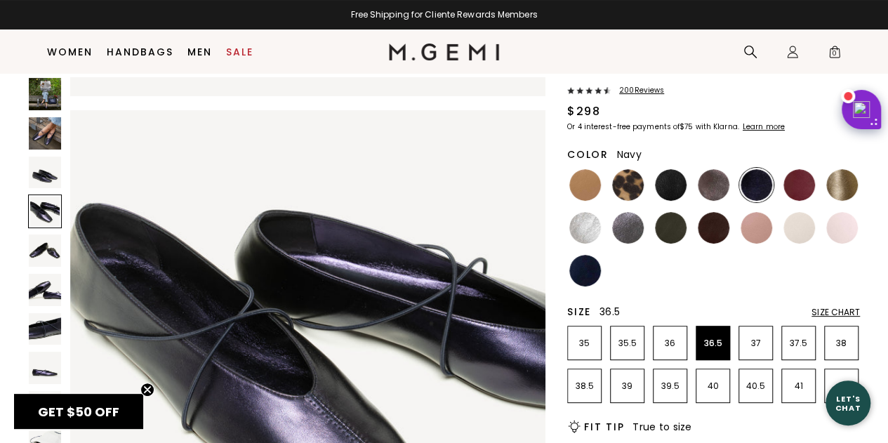
click at [586, 263] on img at bounding box center [585, 271] width 32 height 32
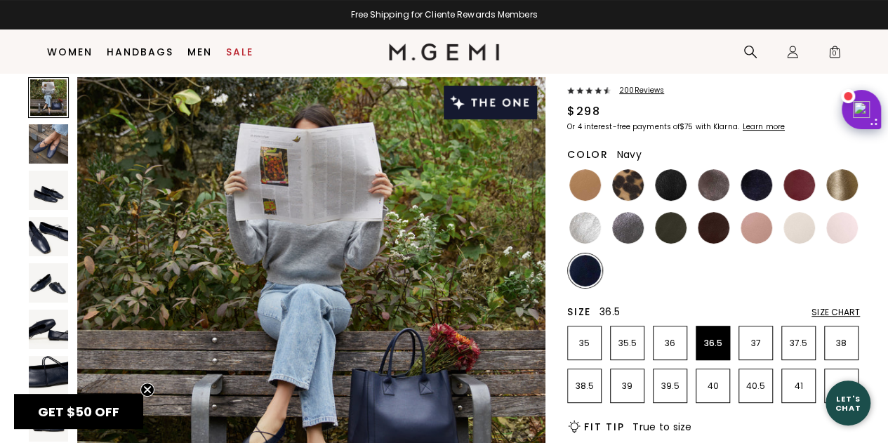
scroll to position [211, 0]
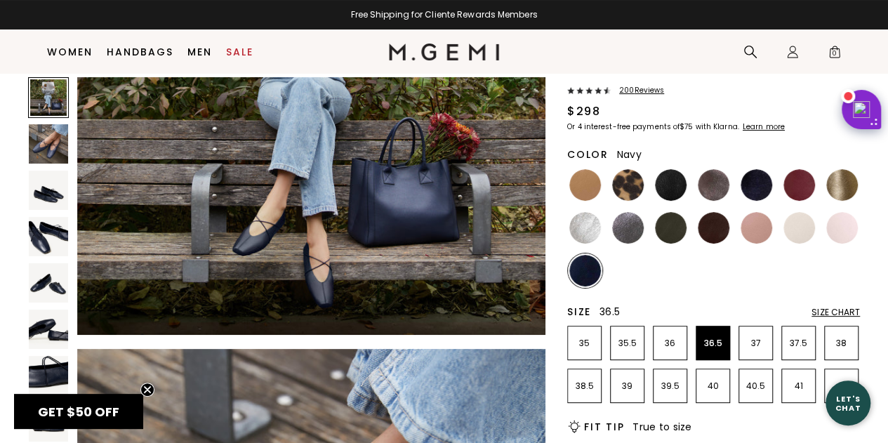
click at [42, 234] on img at bounding box center [48, 236] width 39 height 39
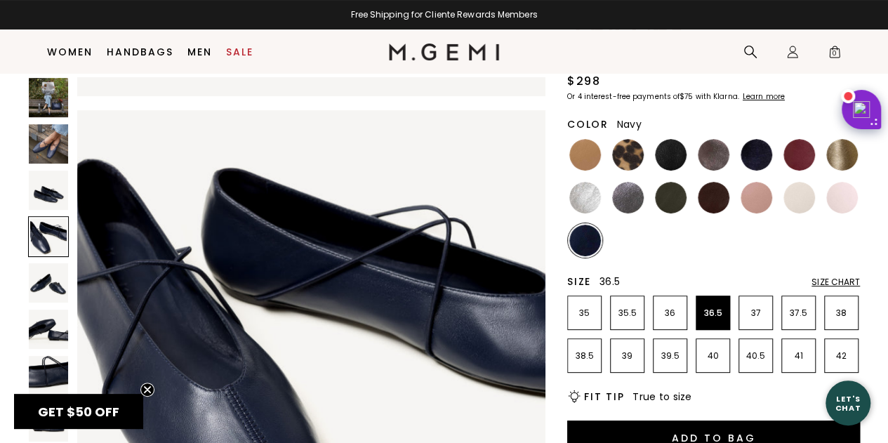
scroll to position [152, 0]
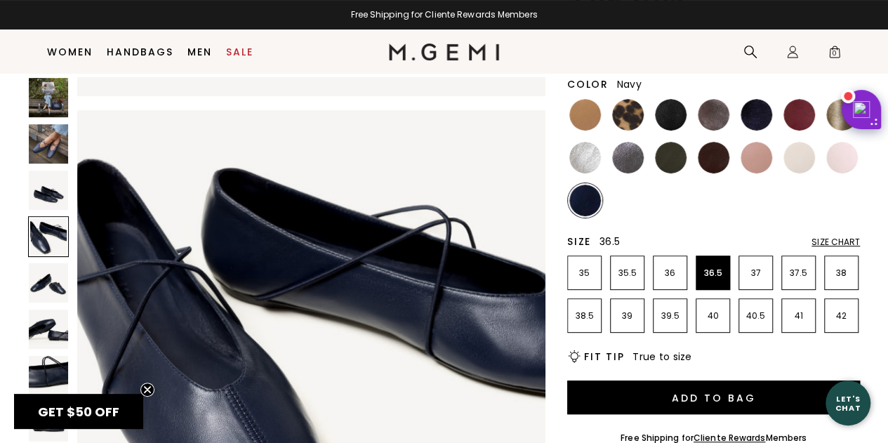
click at [47, 293] on img at bounding box center [48, 282] width 39 height 39
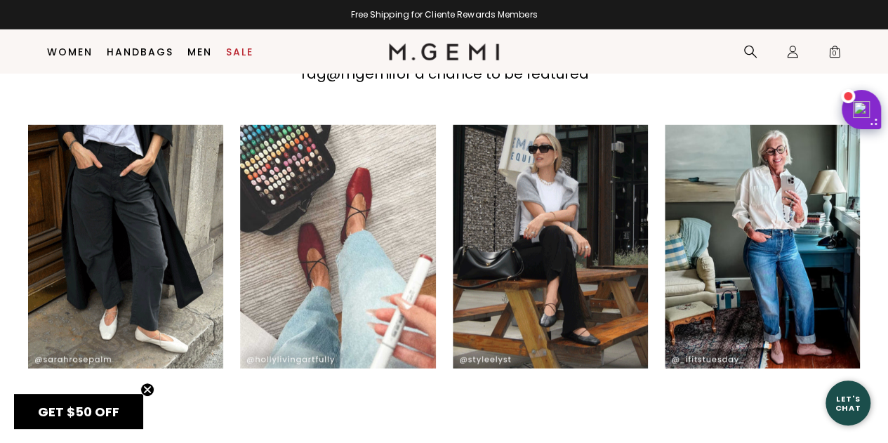
scroll to position [2258, 0]
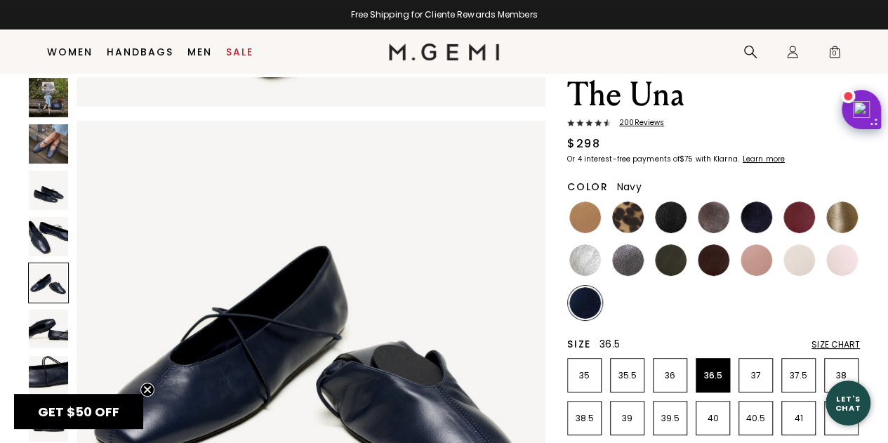
scroll to position [41, 0]
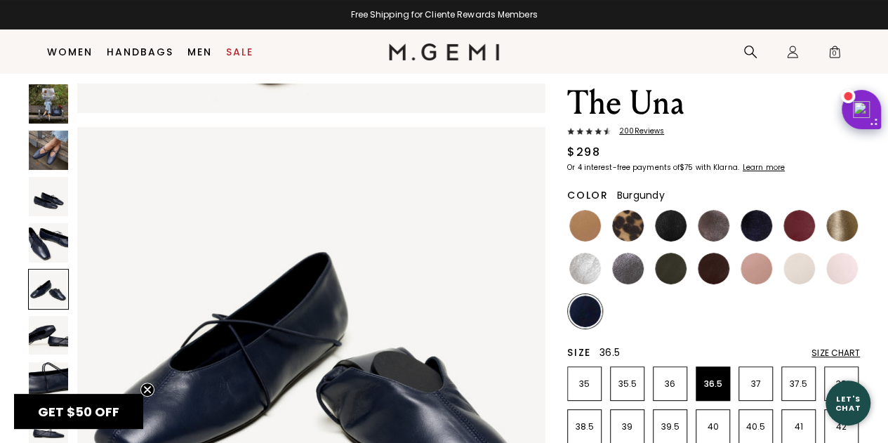
click at [806, 230] on img at bounding box center [800, 226] width 32 height 32
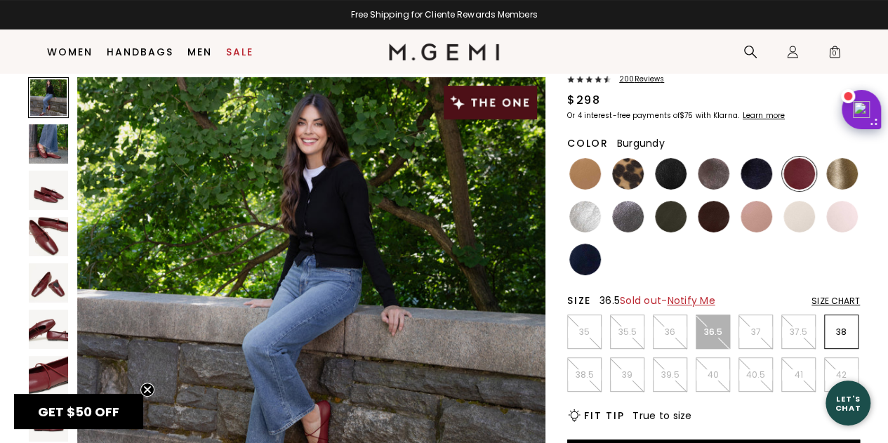
scroll to position [181, 0]
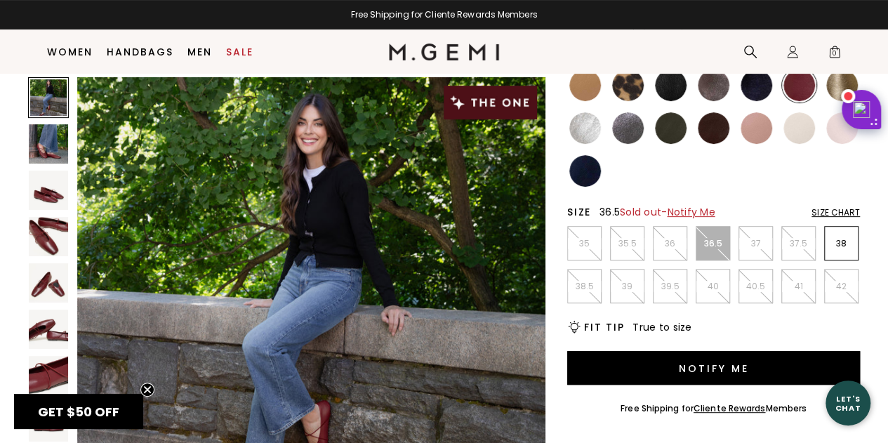
click at [664, 93] on img at bounding box center [671, 86] width 32 height 32
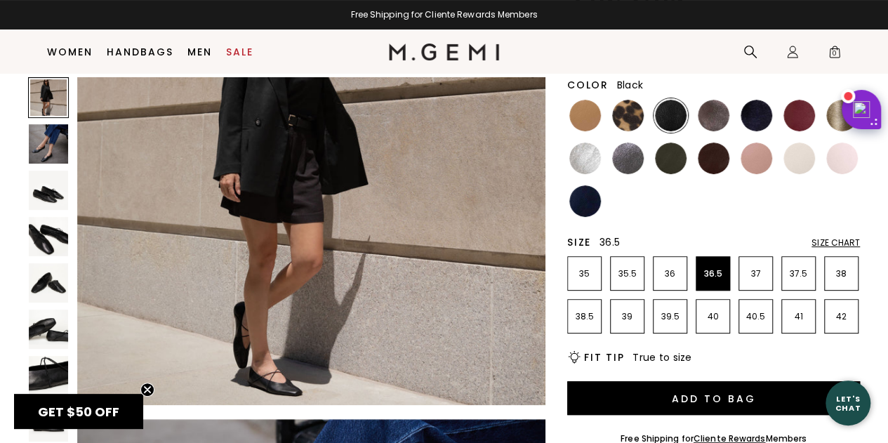
scroll to position [181, 0]
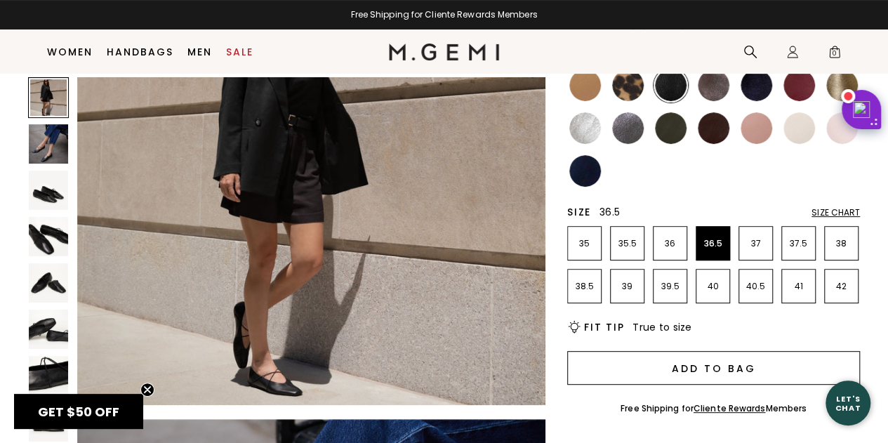
click at [734, 367] on button "Add to Bag" at bounding box center [713, 368] width 293 height 34
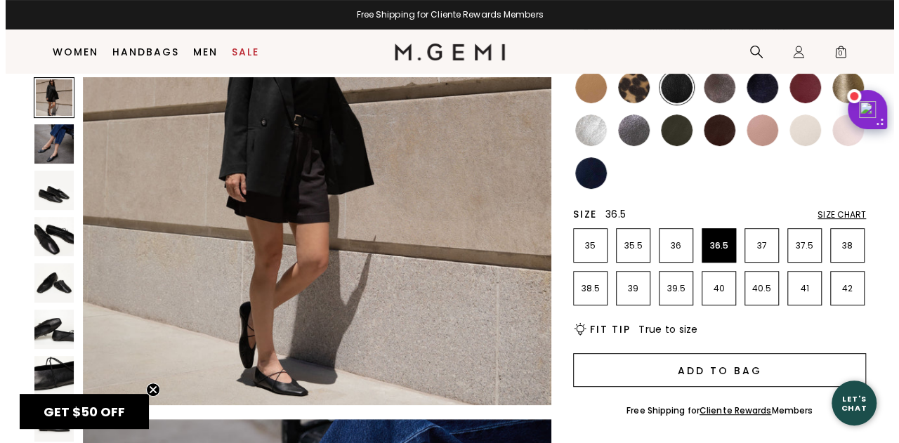
scroll to position [0, 0]
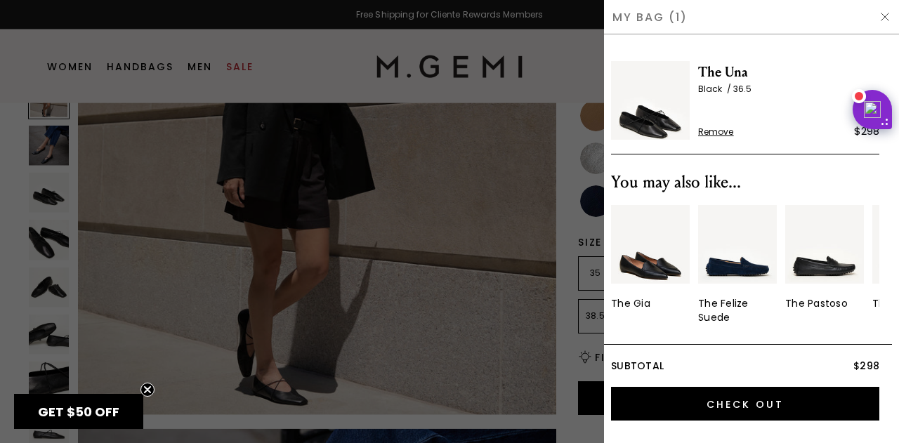
click at [880, 13] on img at bounding box center [884, 16] width 11 height 11
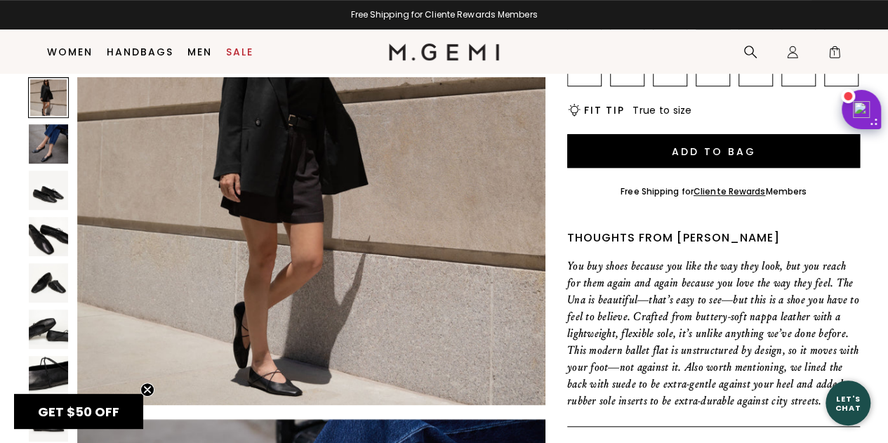
scroll to position [434, 0]
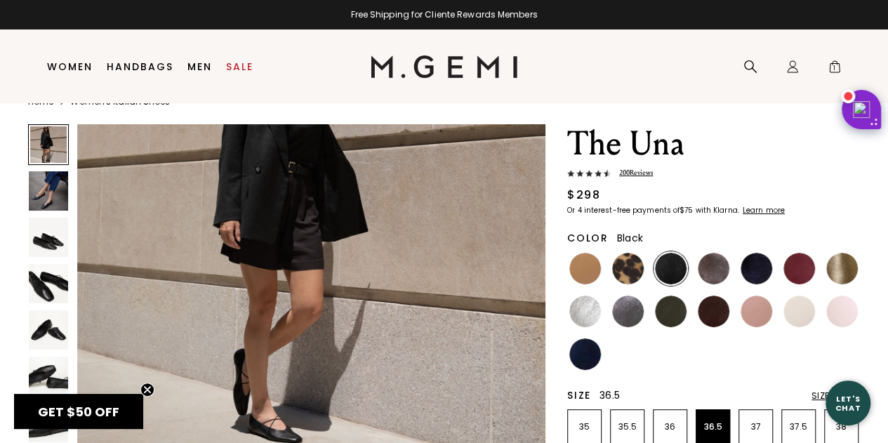
click at [640, 169] on span "200 Review s" at bounding box center [632, 173] width 42 height 11
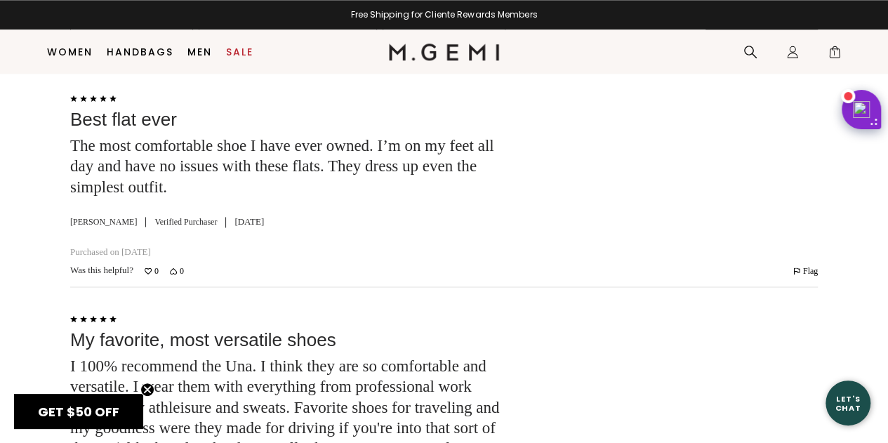
scroll to position [3502, 0]
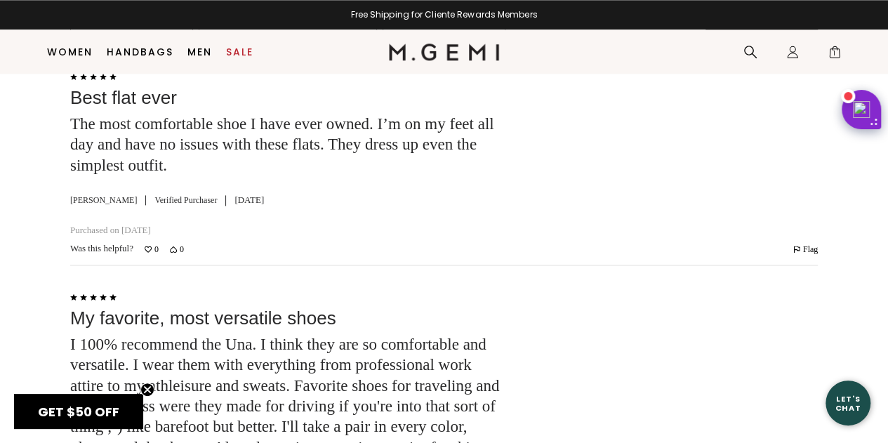
click at [145, 390] on circle "Close teaser" at bounding box center [147, 389] width 13 height 13
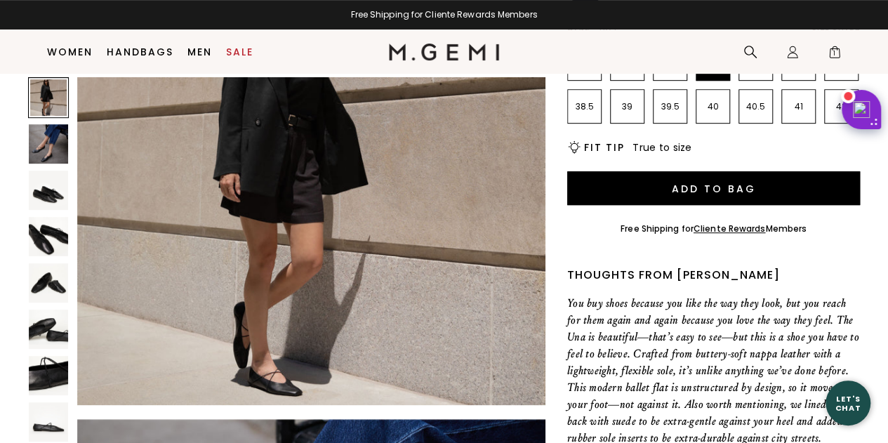
scroll to position [347, 0]
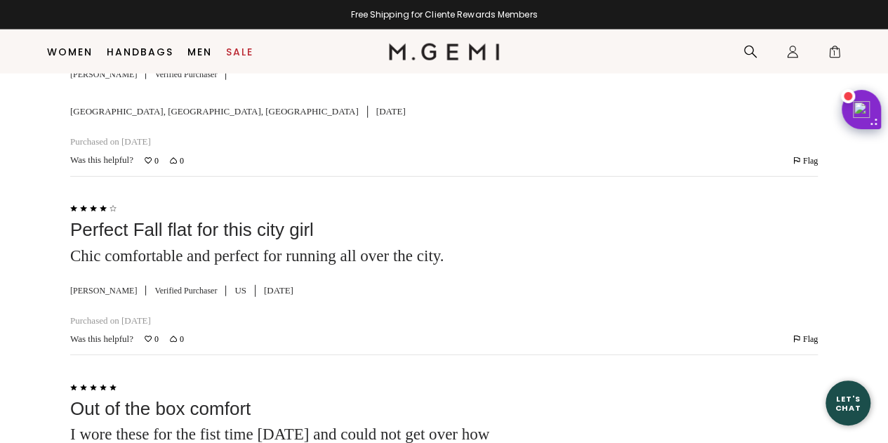
scroll to position [6794, 0]
